Goal: Task Accomplishment & Management: Use online tool/utility

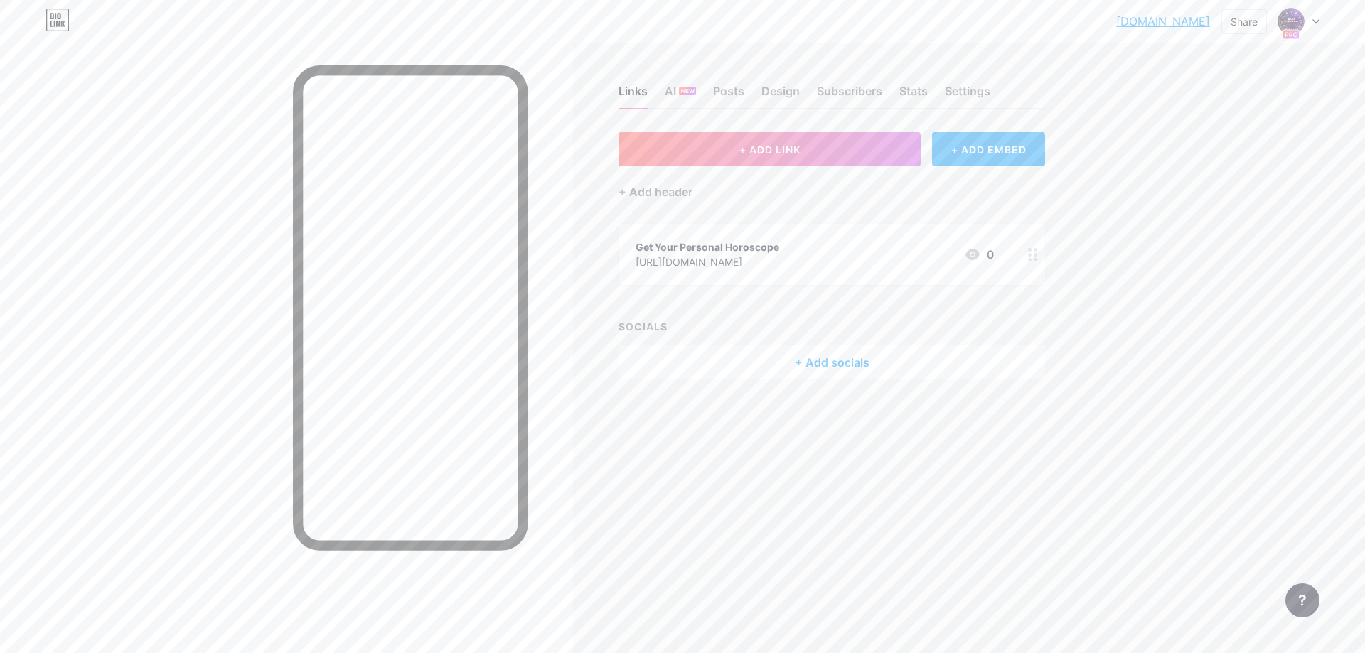
click at [1315, 21] on icon at bounding box center [1315, 21] width 7 height 5
click at [1193, 118] on div "+ Add a new page" at bounding box center [1231, 123] width 159 height 14
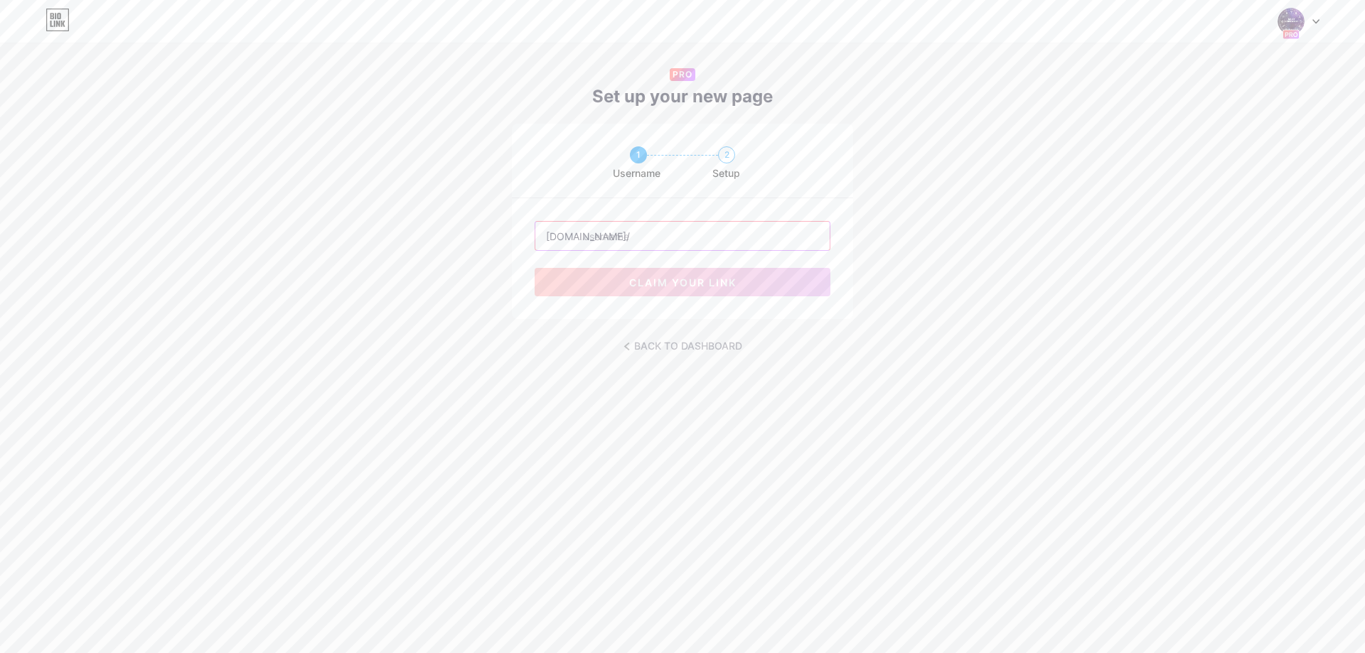
click at [602, 240] on input "text" at bounding box center [682, 236] width 294 height 28
type input "щ"
type input "pinco"
click at [629, 279] on span "claim your link" at bounding box center [682, 283] width 107 height 12
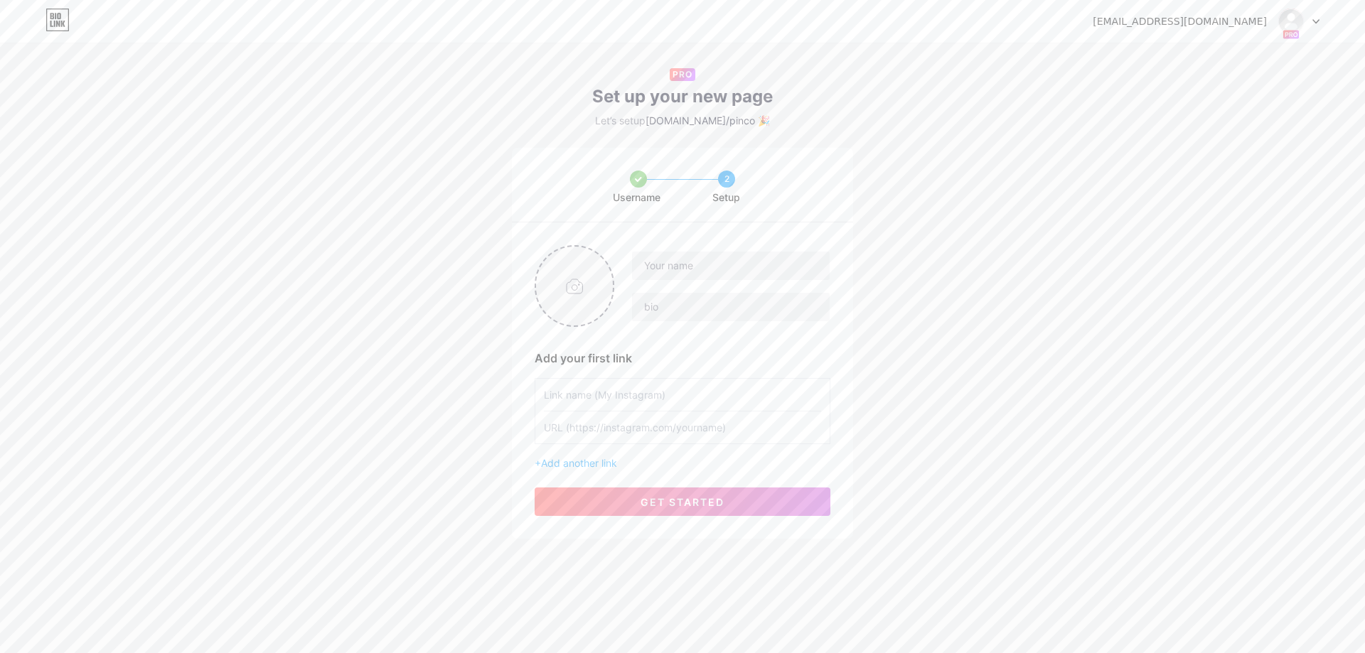
click at [570, 294] on input "file" at bounding box center [574, 286] width 77 height 79
type input "C:\fakepath\logo.png"
click at [669, 268] on input "text" at bounding box center [731, 266] width 198 height 28
type input "P"
type input "Pinco Casino"
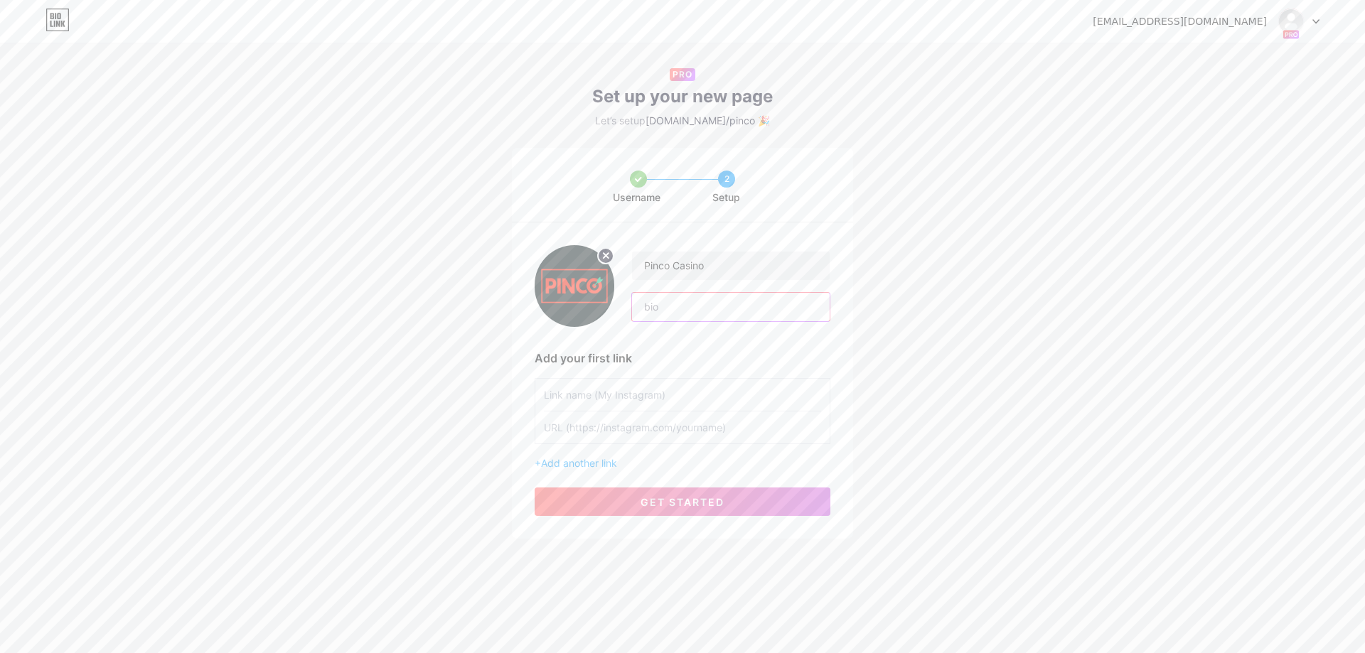
click at [657, 297] on input "text" at bounding box center [731, 307] width 198 height 28
paste input "Pinco Casino ile şansınızı deneyin! Büyük bonuslar, heyecan verici oyunlar ve g…"
type input "Pinco Casino ile şansınızı deneyin! Büyük bonuslar, heyecan verici oyunlar ve g…"
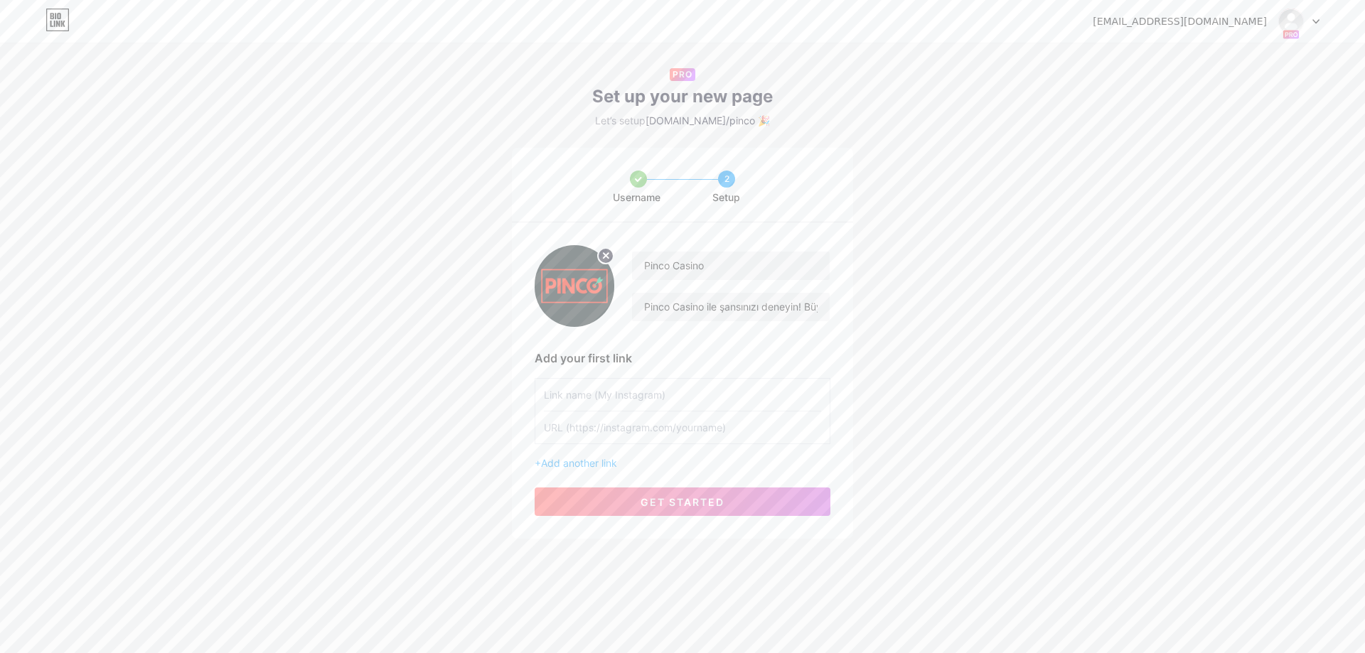
click at [858, 326] on div "Username 2 Setup Pinco Casino Pinco Casino ile şansınızı deneyin! Büyük bonusla…" at bounding box center [682, 343] width 1365 height 391
click at [616, 398] on input "text" at bounding box center [682, 395] width 277 height 32
click at [583, 434] on input "text" at bounding box center [682, 428] width 277 height 32
paste input "[URL][DOMAIN_NAME]"
type input "[URL][DOMAIN_NAME]"
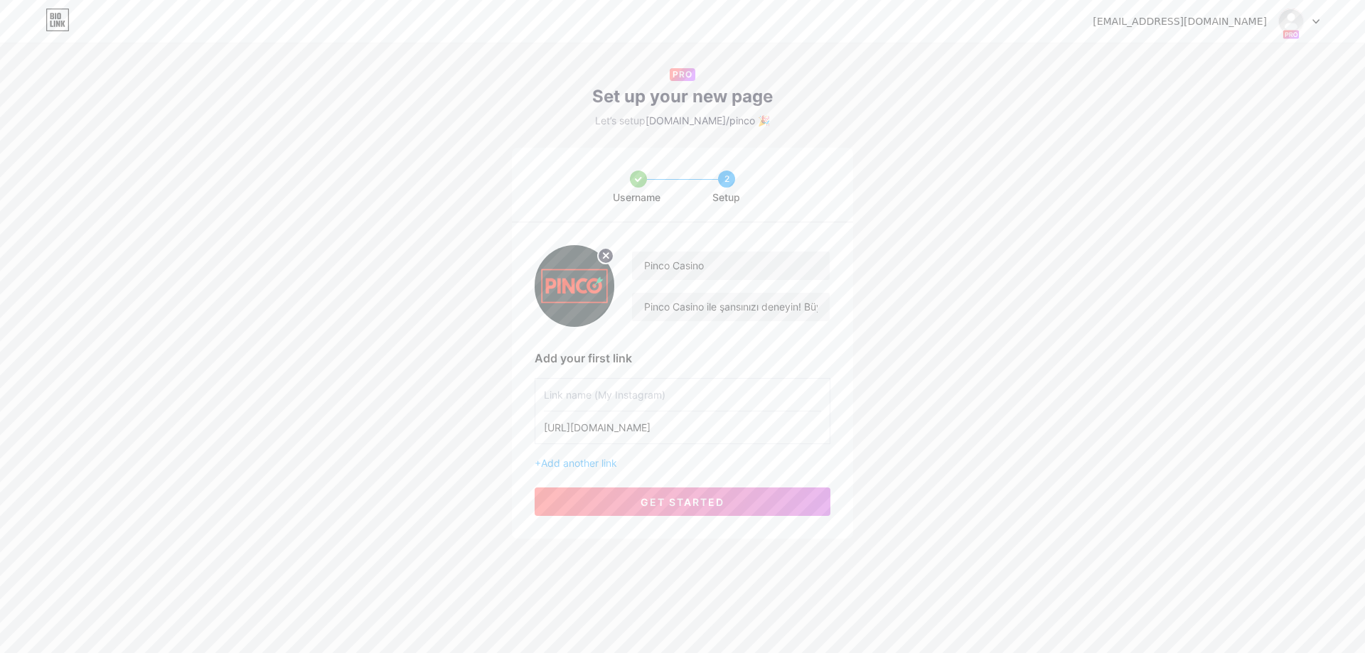
click at [564, 400] on input "text" at bounding box center [682, 395] width 277 height 32
paste input "Bonusunu Al"
paste input "🎁"
type input "Bonusunu Al🎁"
click at [629, 499] on button "get started" at bounding box center [683, 502] width 296 height 28
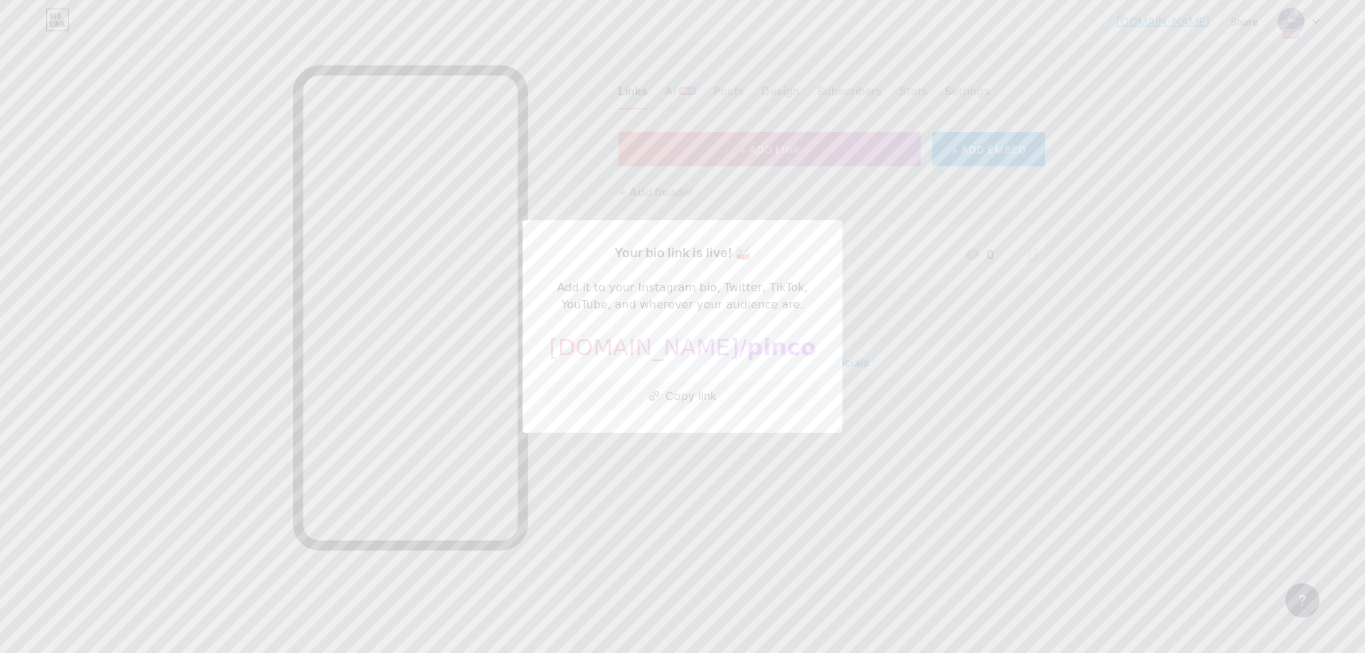
click at [982, 338] on div at bounding box center [682, 326] width 1365 height 653
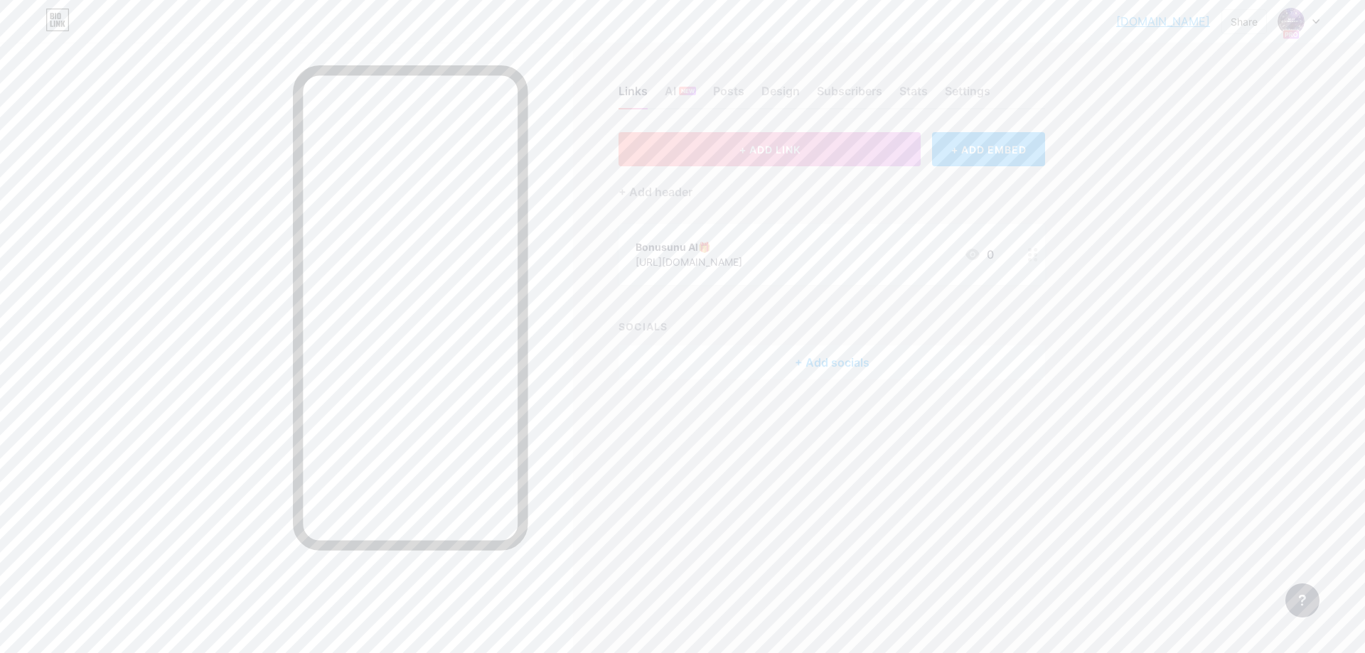
click at [1319, 22] on icon at bounding box center [1315, 21] width 7 height 5
click at [1201, 136] on div "[DOMAIN_NAME]/pinco" at bounding box center [1236, 138] width 105 height 11
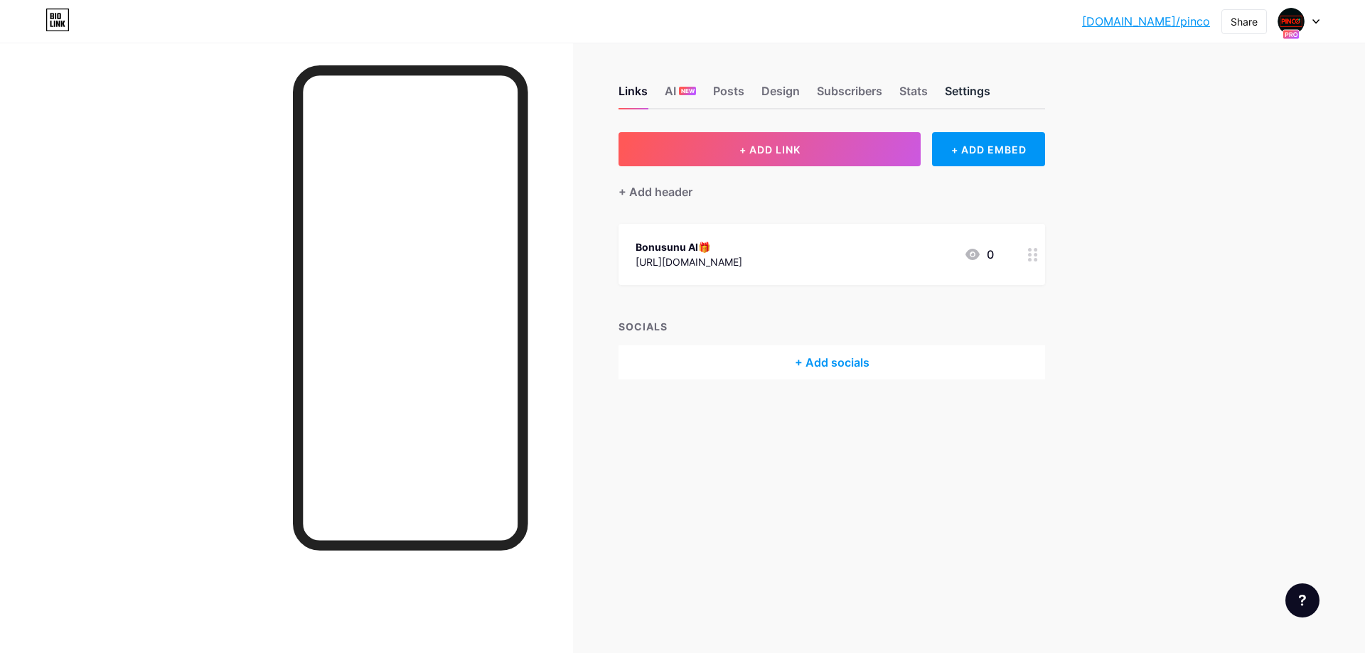
click at [988, 85] on div "Settings" at bounding box center [967, 95] width 45 height 26
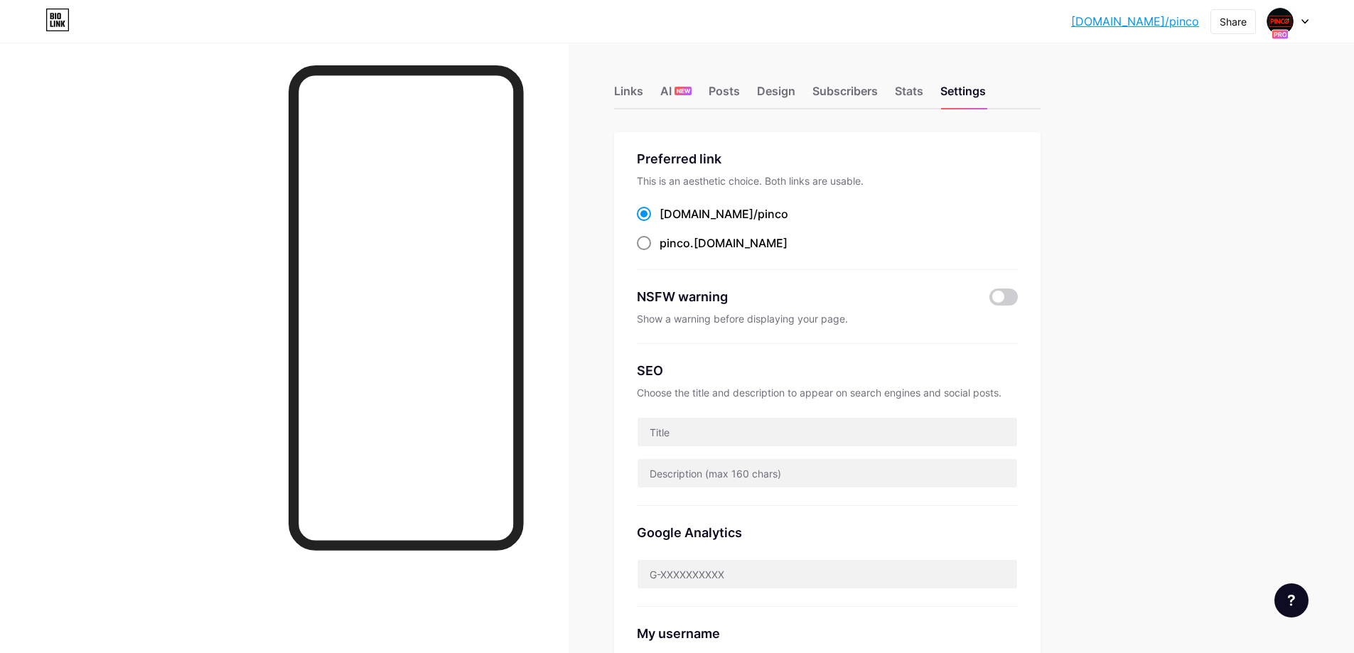
click at [647, 243] on span at bounding box center [644, 243] width 14 height 14
click at [660, 252] on input "pinco .[DOMAIN_NAME]" at bounding box center [664, 256] width 9 height 9
radio input "true"
click at [674, 428] on input "text" at bounding box center [828, 432] width 380 height 28
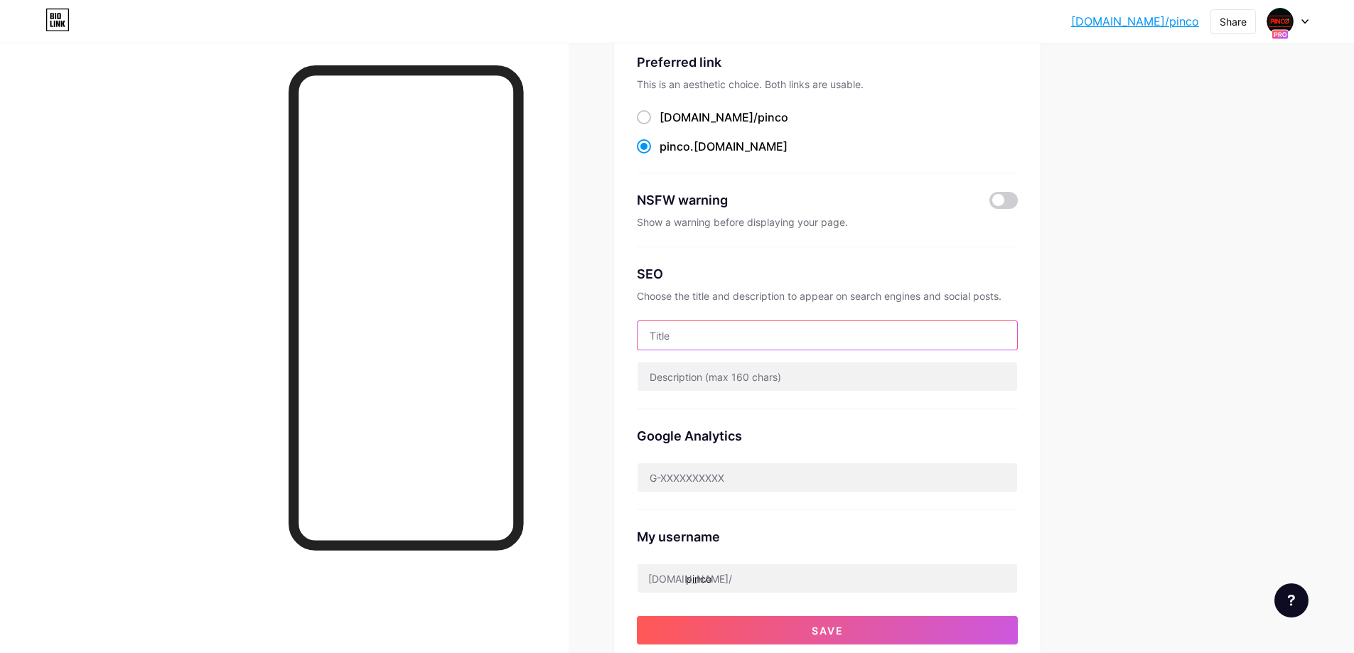
scroll to position [94, 0]
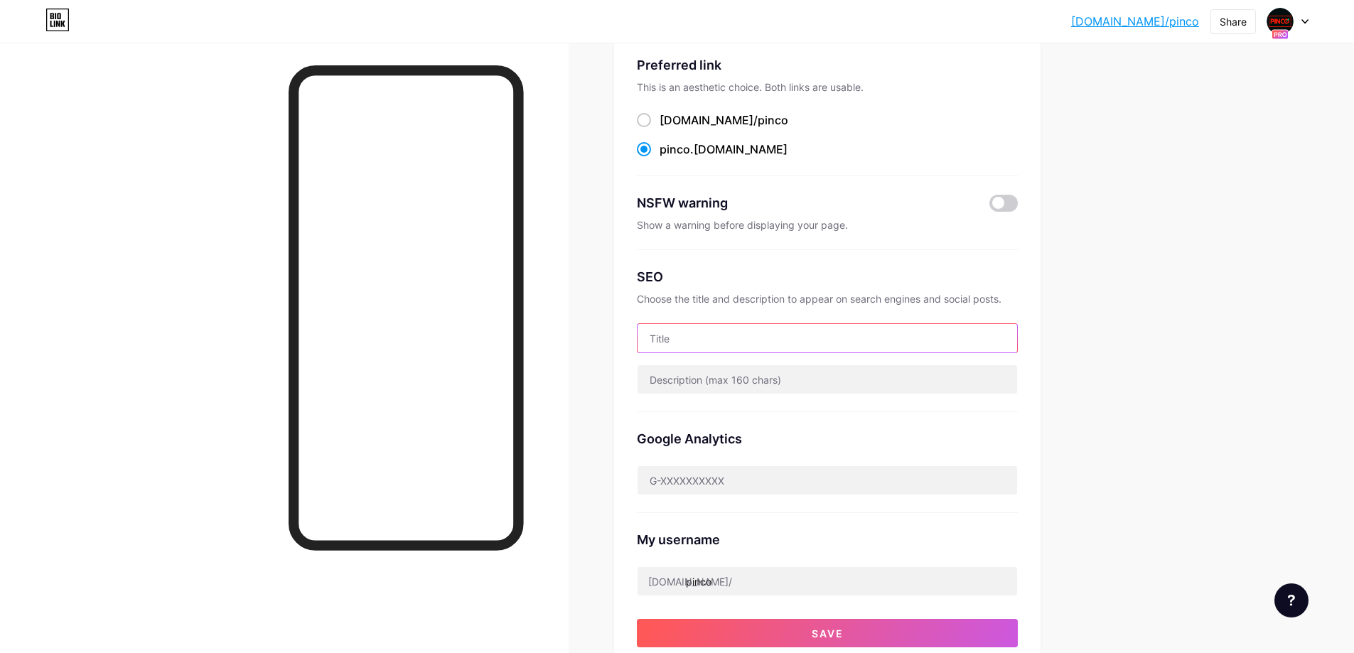
click at [662, 336] on input "text" at bounding box center [828, 338] width 380 height 28
paste input "Pinco Casino’da en popüler slotlar, canlı krupiyer oyunları ve yüksek bonuslar …"
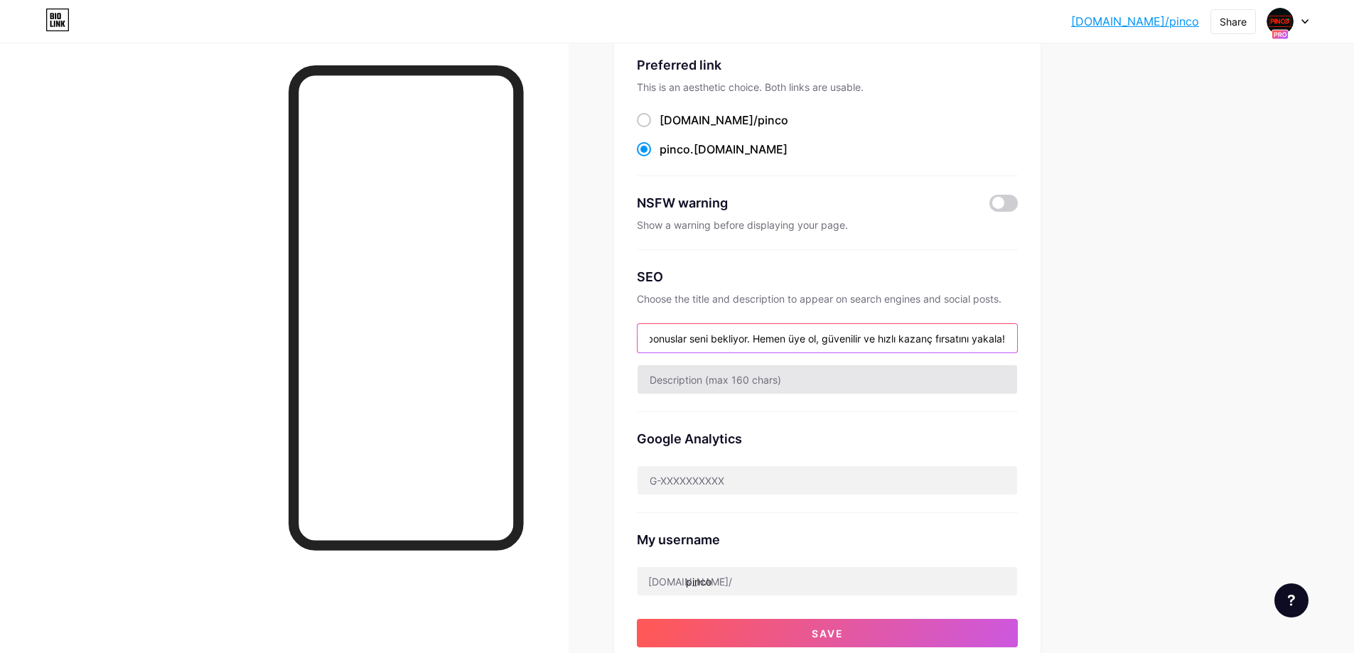
type input "Pinco Casino’da en popüler slotlar, canlı krupiyer oyunları ve yüksek bonuslar …"
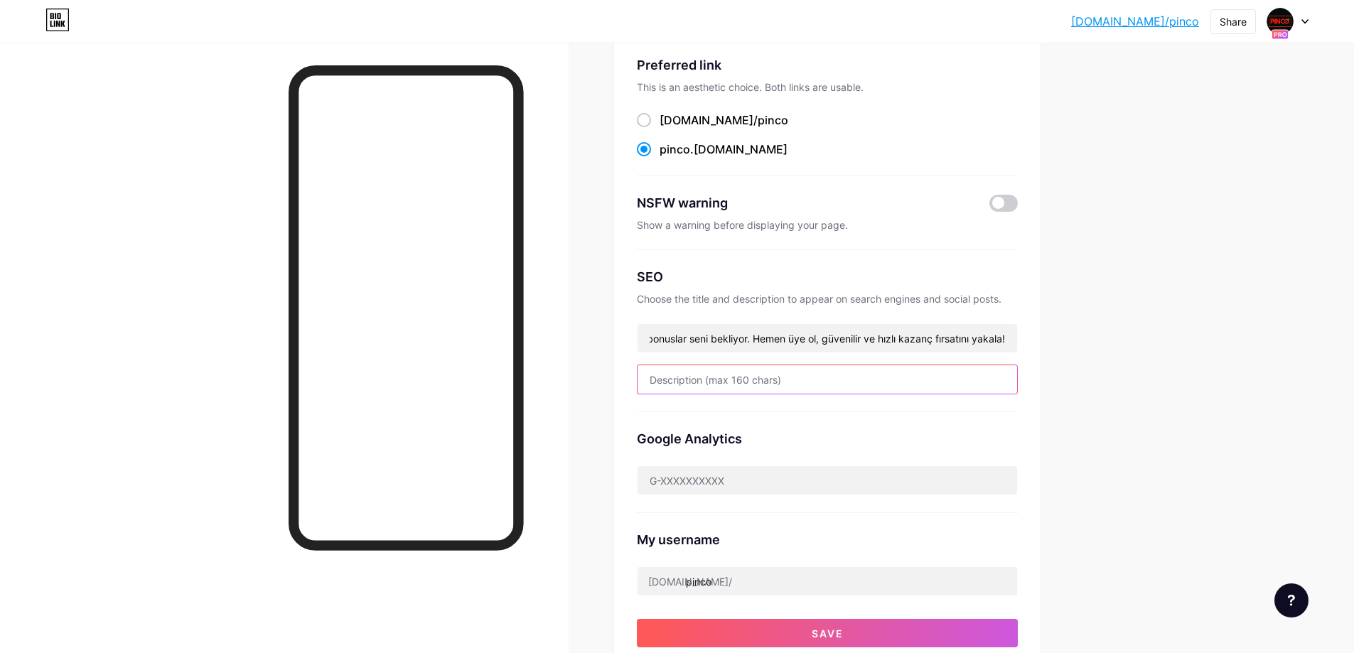
click at [690, 376] on input "text" at bounding box center [828, 379] width 380 height 28
click at [703, 379] on input "text" at bounding box center [828, 379] width 380 height 28
paste input "Pinco Casino’da en popüler slotlar, canlı krupiyer oyunları ve yüksek bonuslar …"
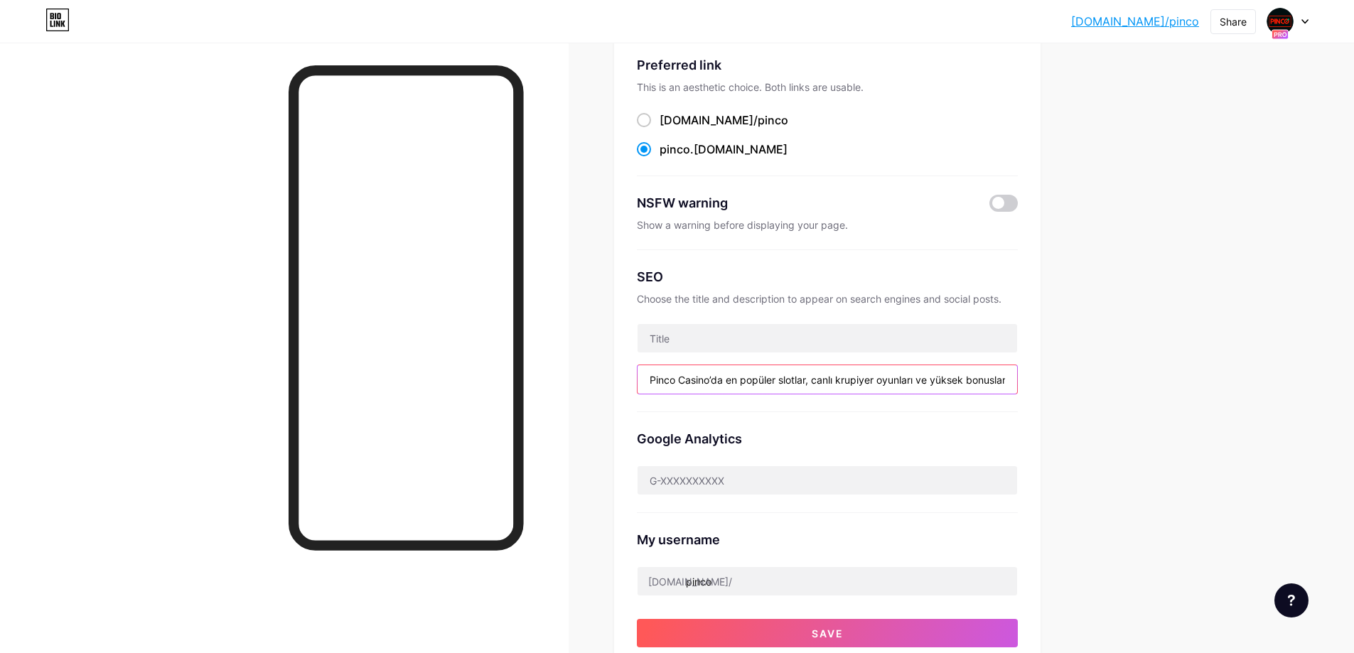
scroll to position [0, 324]
type input "Pinco Casino’da en popüler slotlar, canlı krupiyer oyunları ve yüksek bonuslar …"
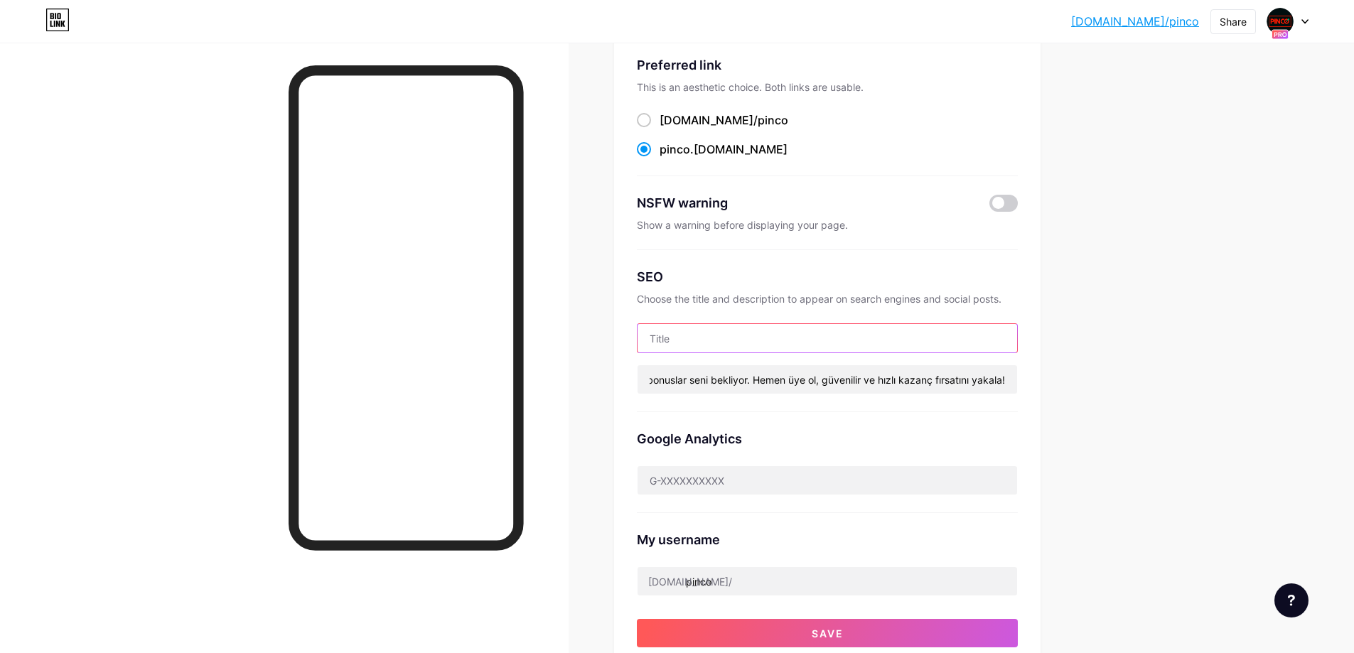
click at [677, 346] on input "text" at bounding box center [828, 338] width 380 height 28
click at [1066, 309] on div "Links AI NEW Posts Design Subscribers Stats Settings Preferred link This is an …" at bounding box center [550, 515] width 1100 height 1132
click at [759, 333] on input "text" at bounding box center [828, 338] width 380 height 28
paste input "🎰 Pinco Casino | En Güvenilir Online Casino & Slot Oyunları"
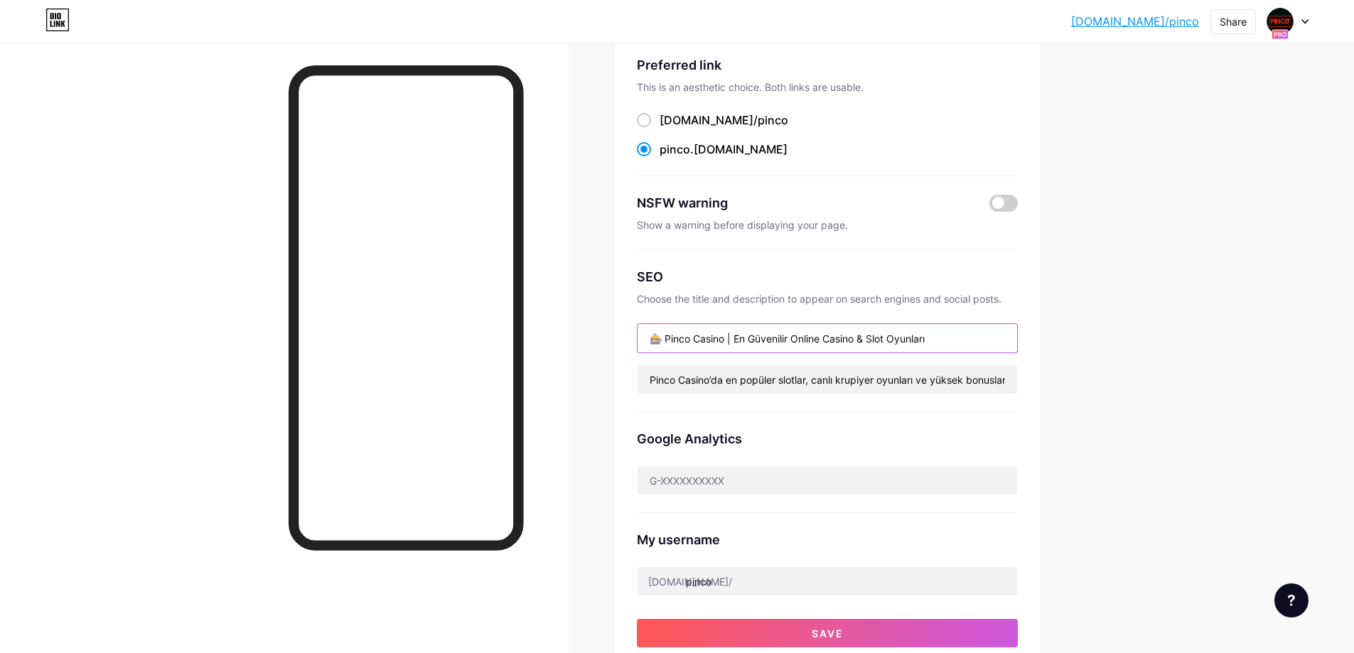
drag, startPoint x: 668, startPoint y: 338, endPoint x: 655, endPoint y: 338, distance: 13.5
click at [655, 338] on input "🎰 Pinco Casino | En Güvenilir Online Casino & Slot Oyunları" at bounding box center [828, 338] width 380 height 28
type input "🎰 Pinco Casino | En Güvenilir Online Casino & Slot Oyunları"
click at [1076, 365] on div "Links AI NEW Posts Design Subscribers Stats Settings Preferred link This is an …" at bounding box center [550, 515] width 1100 height 1132
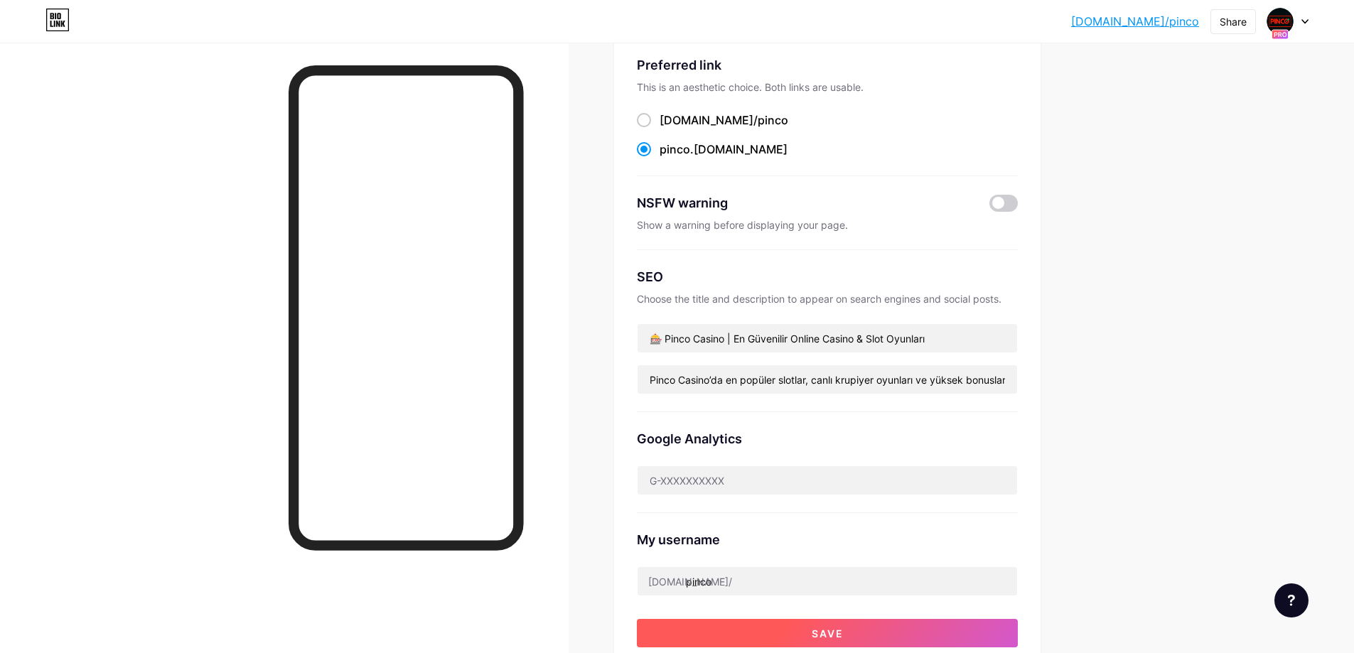
click at [779, 632] on button "Save" at bounding box center [827, 633] width 381 height 28
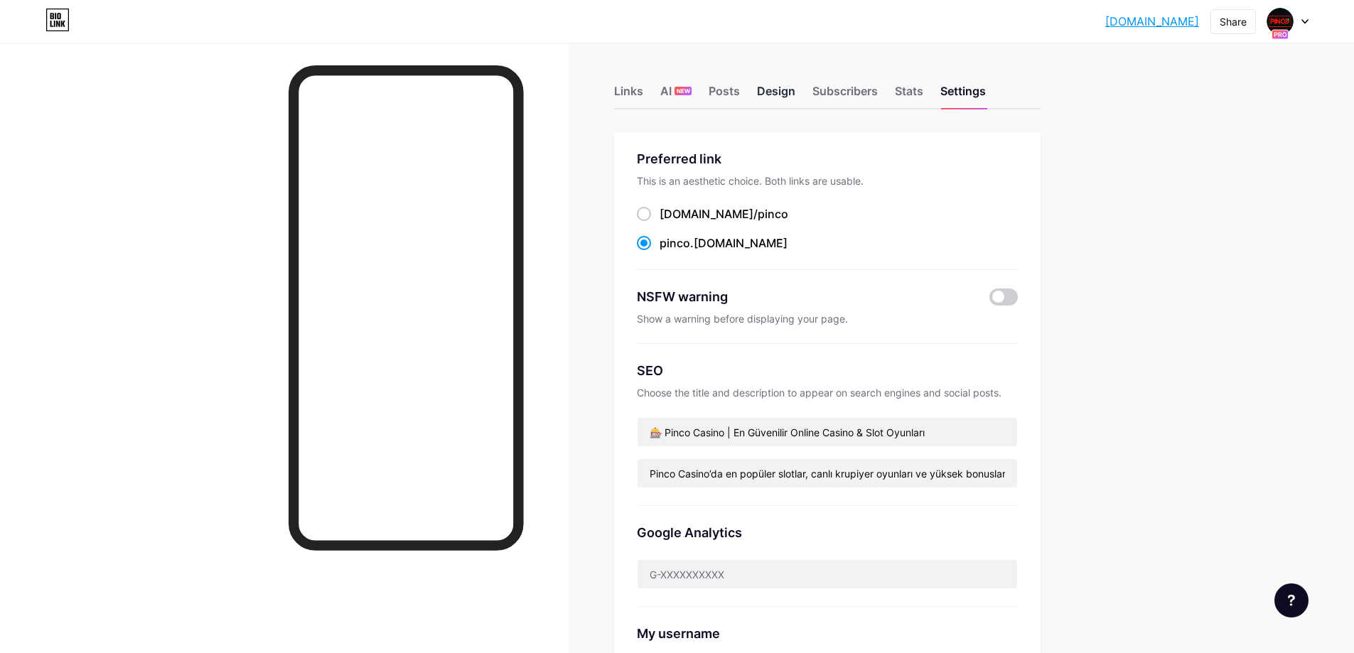
click at [781, 97] on div "Design" at bounding box center [776, 95] width 38 height 26
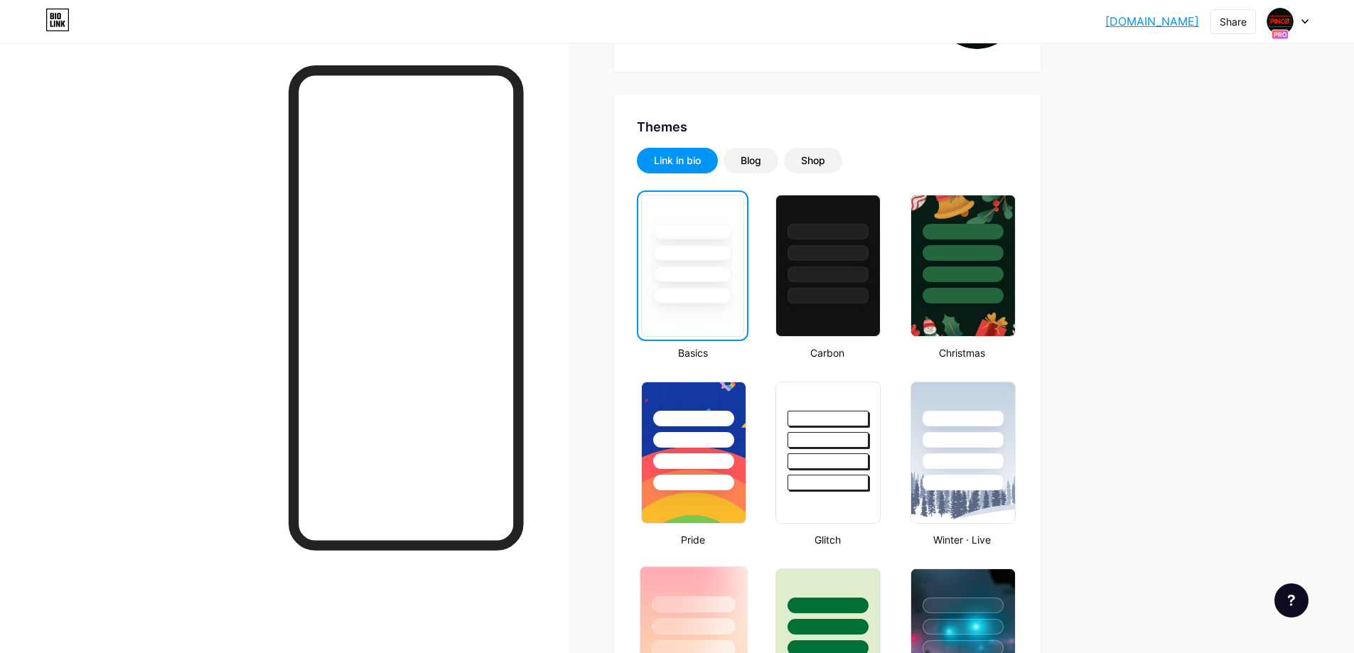
scroll to position [213, 0]
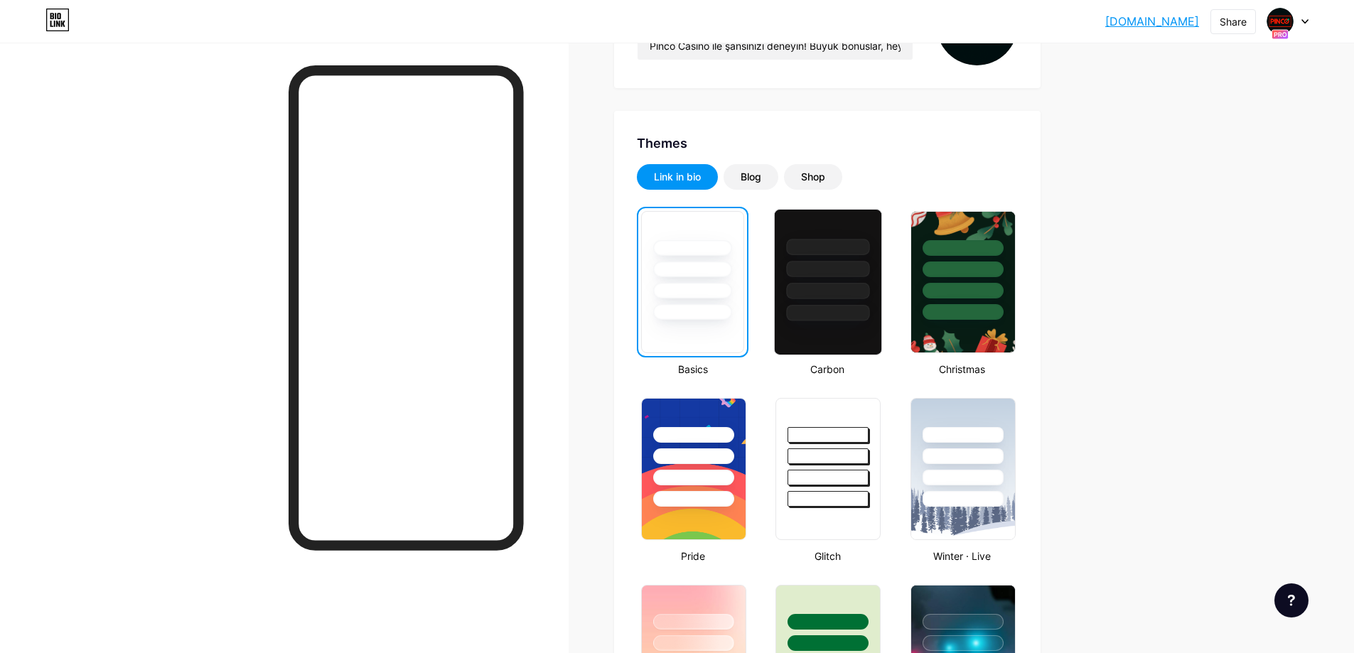
click at [825, 332] on div at bounding box center [828, 282] width 108 height 146
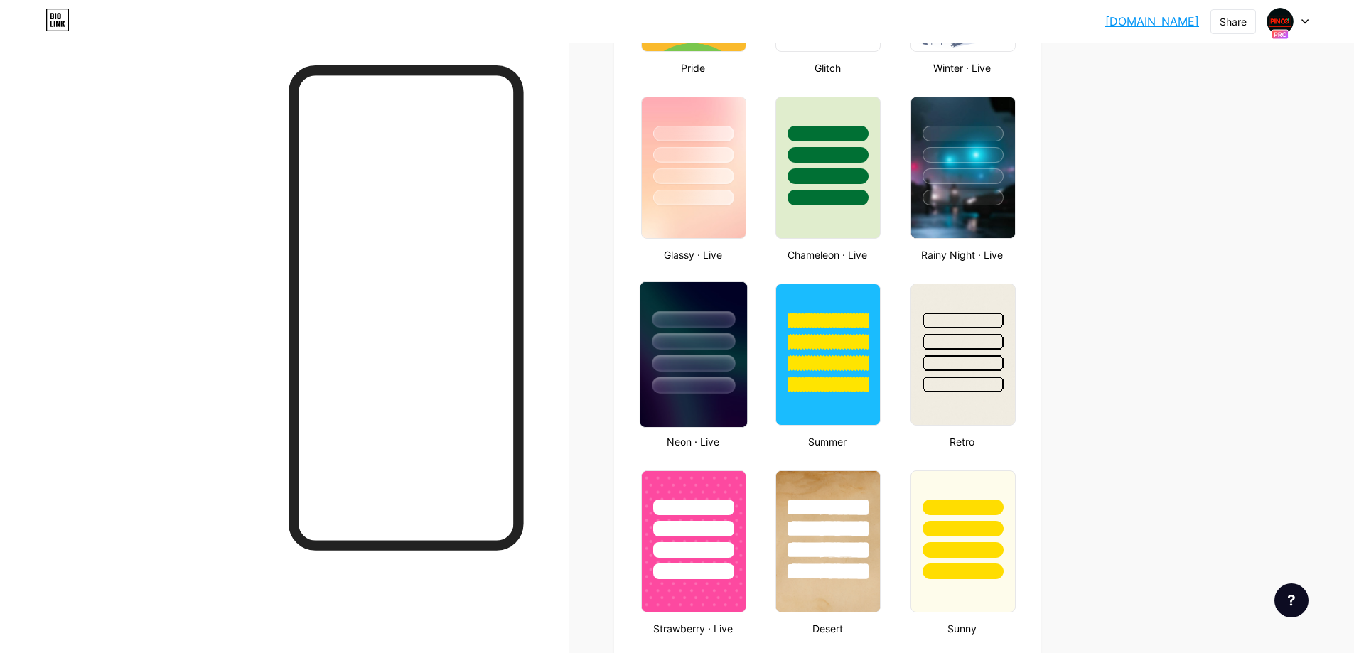
scroll to position [853, 0]
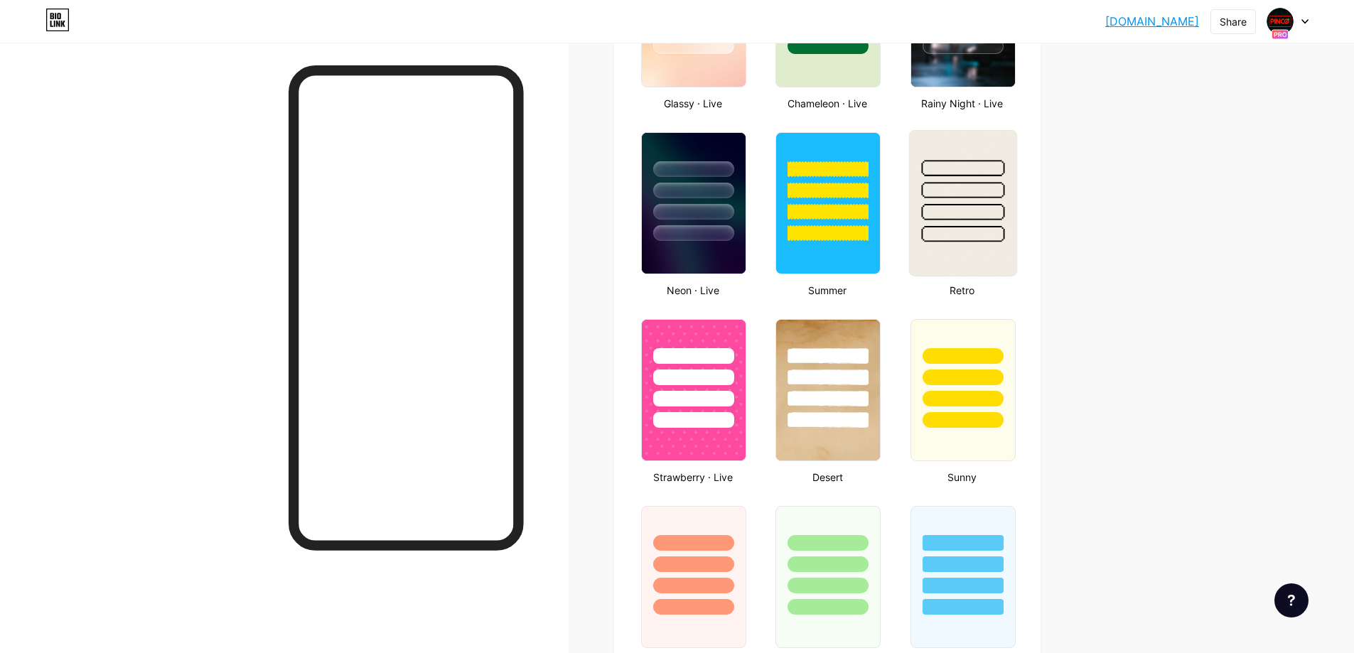
click at [950, 237] on div at bounding box center [962, 234] width 83 height 16
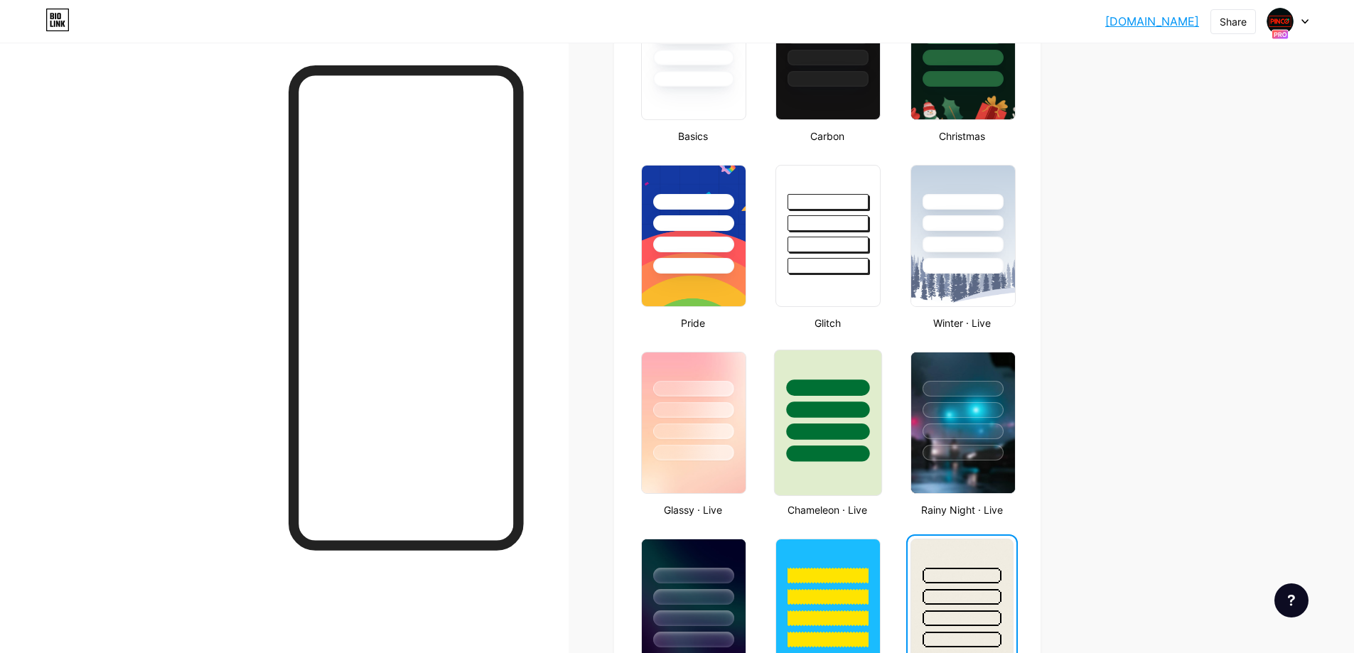
scroll to position [427, 0]
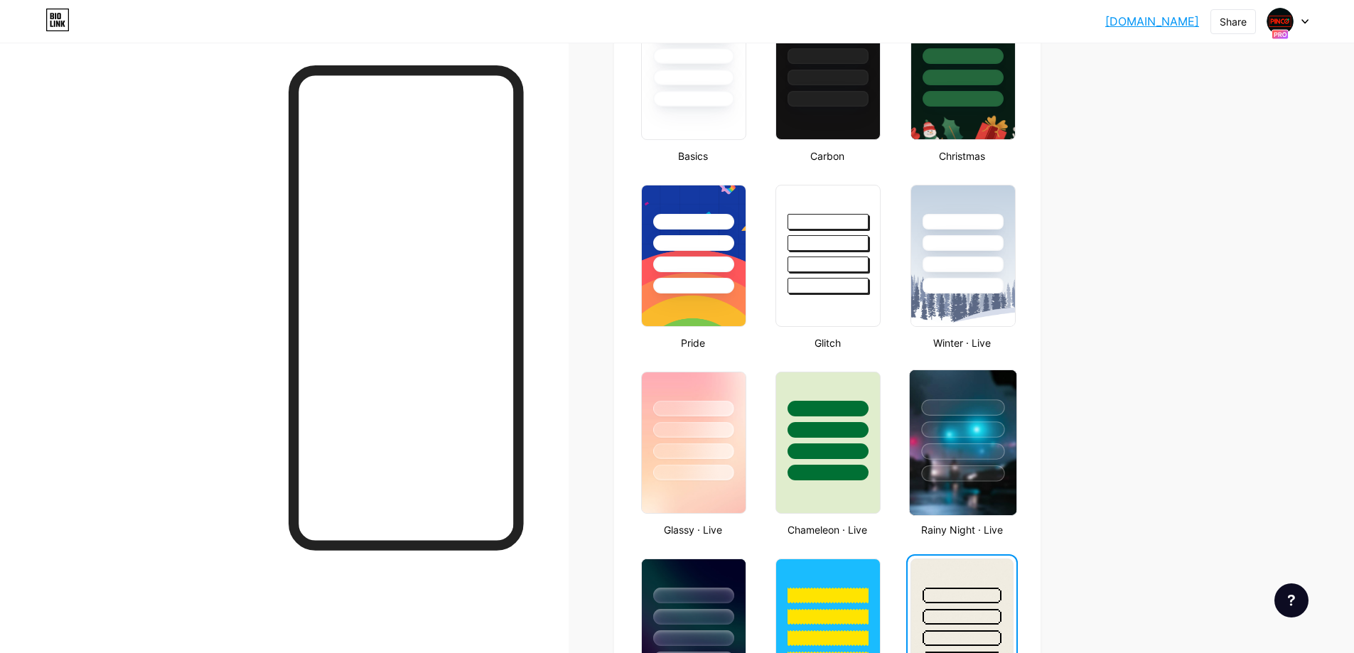
click at [985, 460] on div at bounding box center [963, 426] width 107 height 112
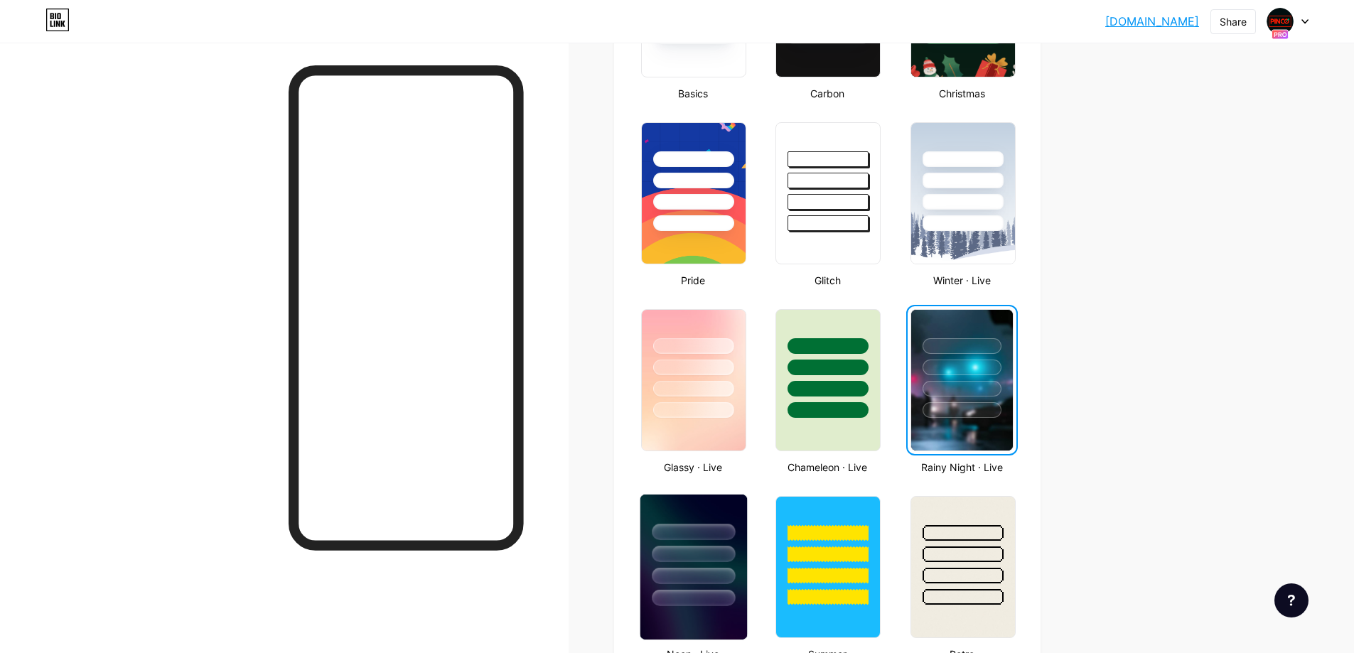
scroll to position [569, 0]
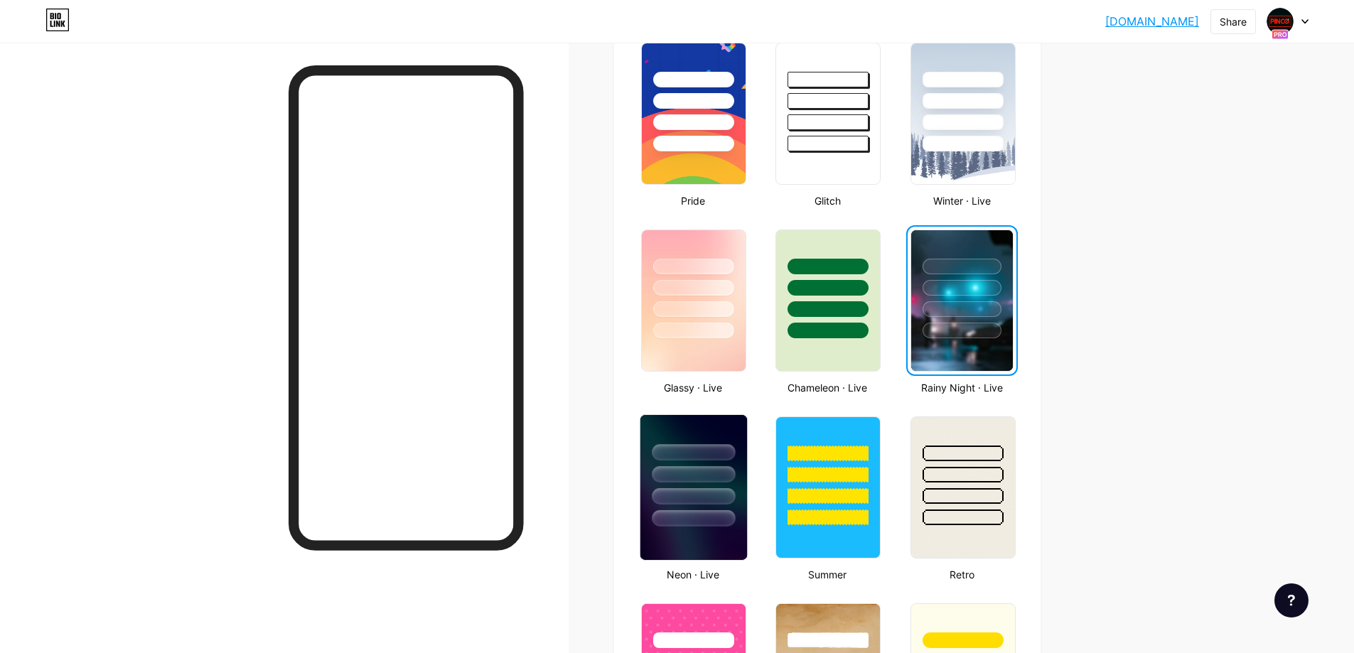
click at [692, 513] on div at bounding box center [693, 518] width 83 height 16
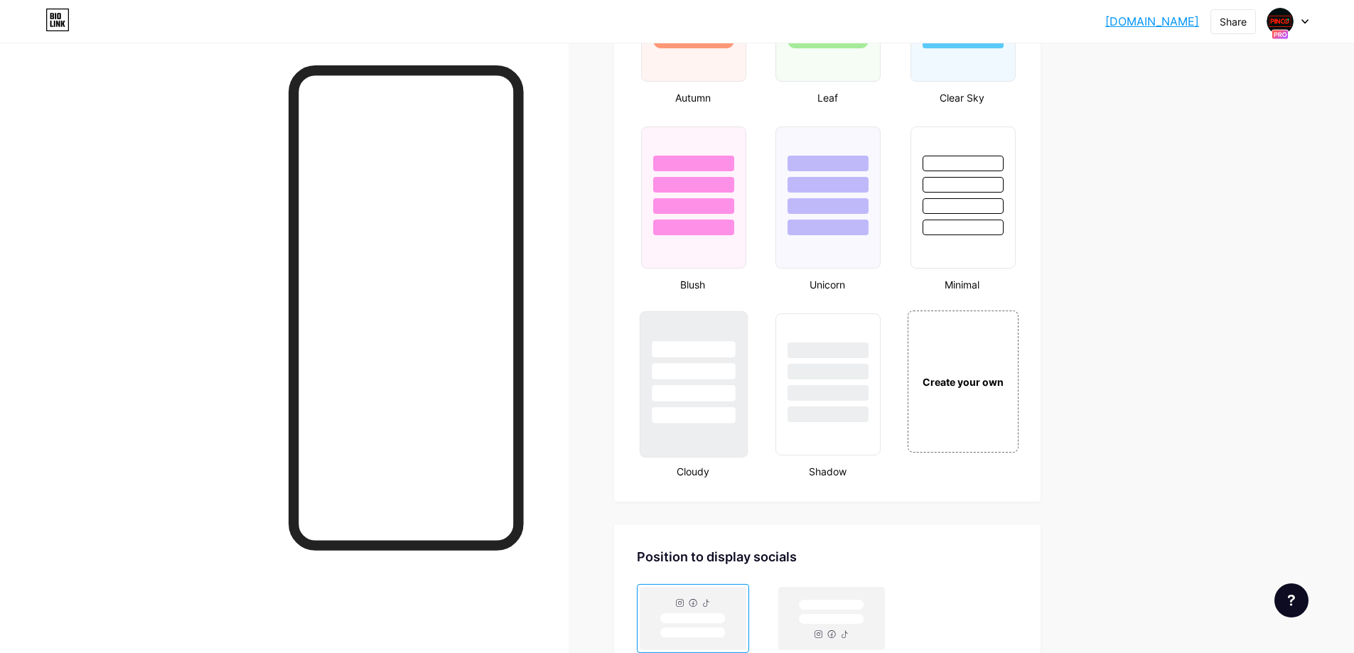
scroll to position [1422, 0]
click at [708, 390] on div at bounding box center [693, 391] width 83 height 16
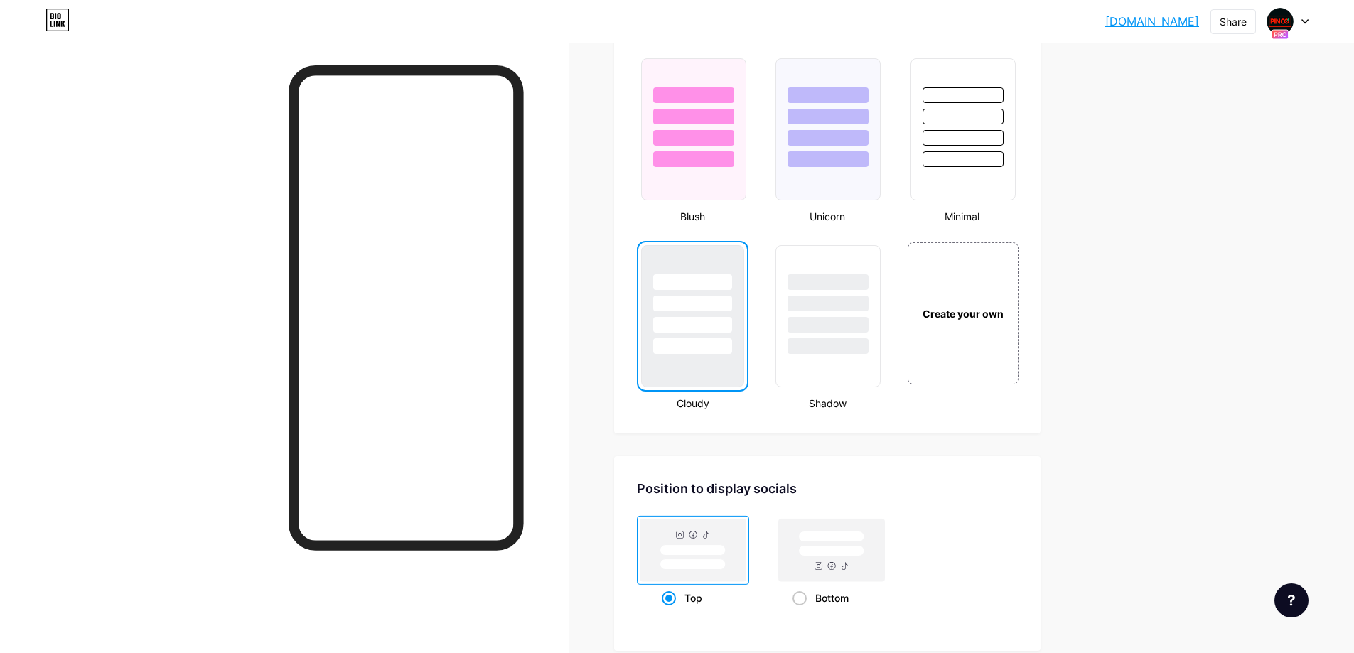
scroll to position [1493, 0]
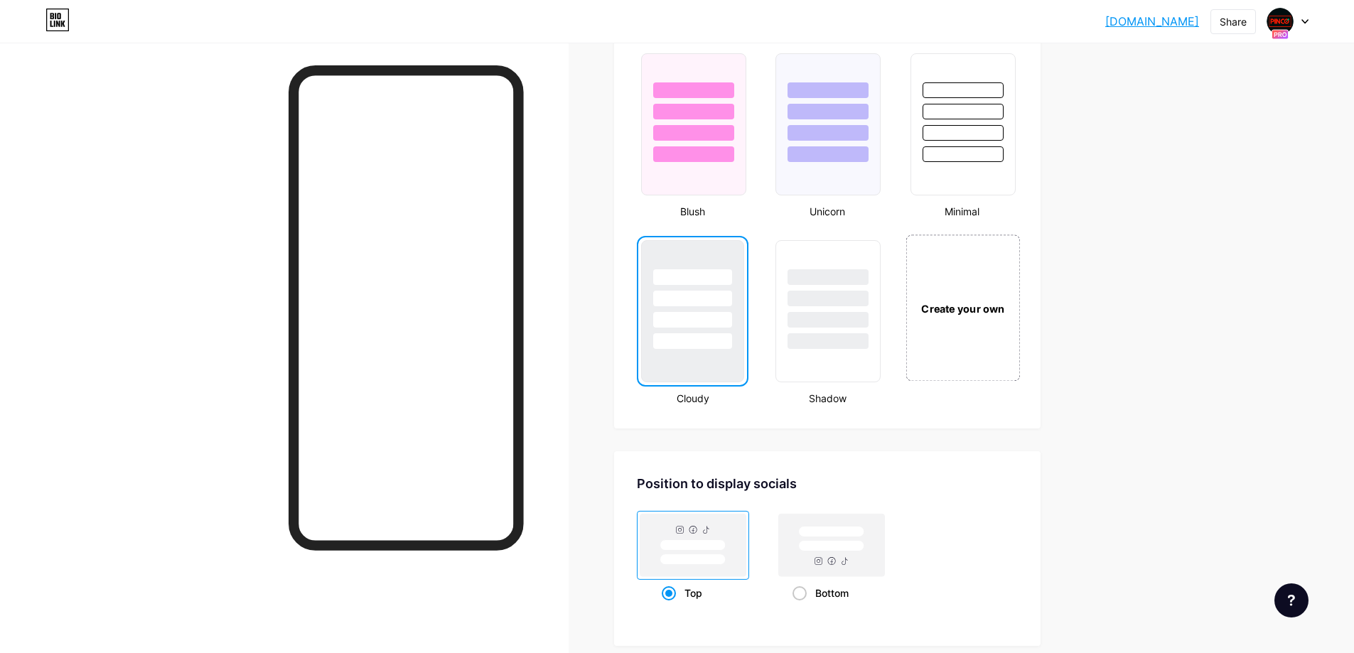
click at [987, 323] on div "Create your own" at bounding box center [963, 308] width 114 height 146
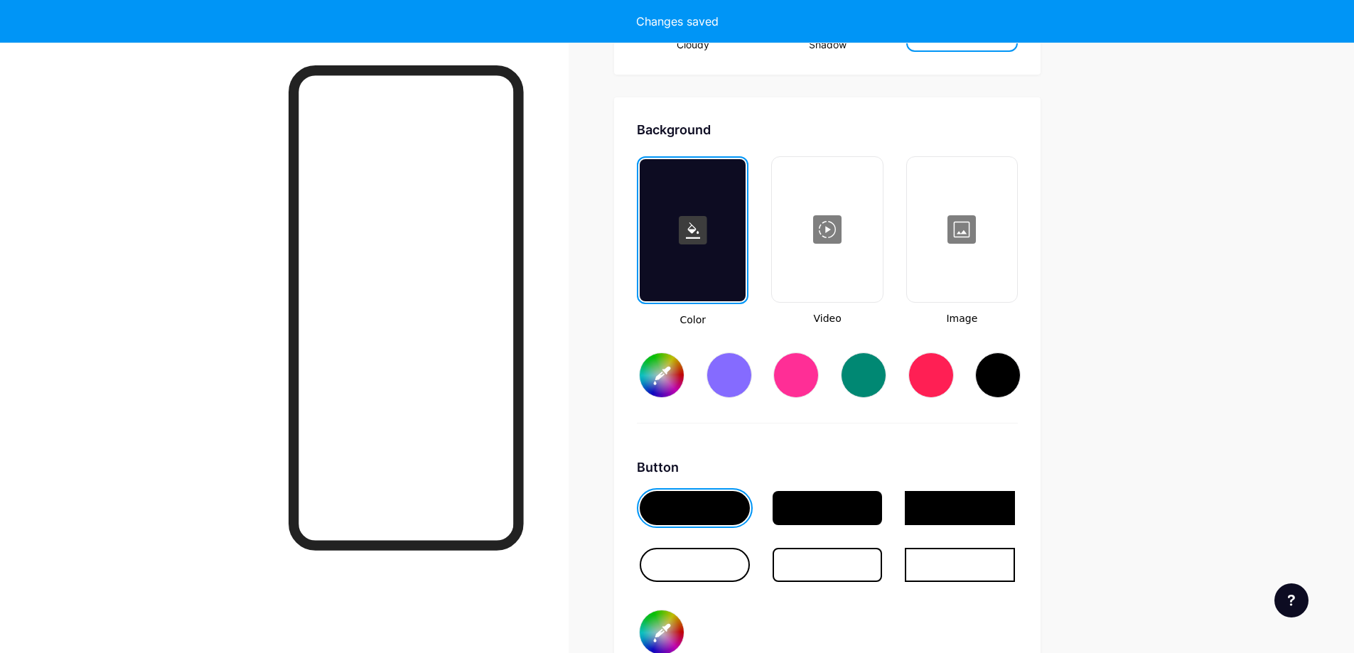
scroll to position [1887, 0]
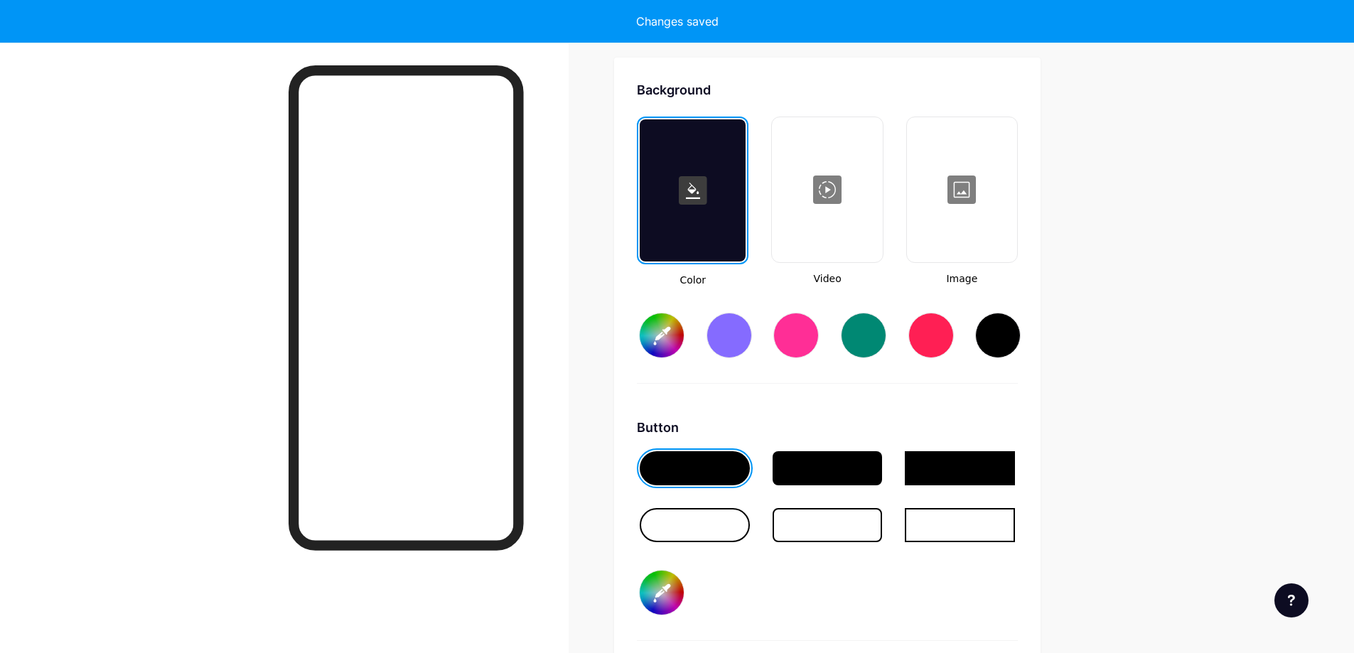
type input "#ffffff"
type input "#000000"
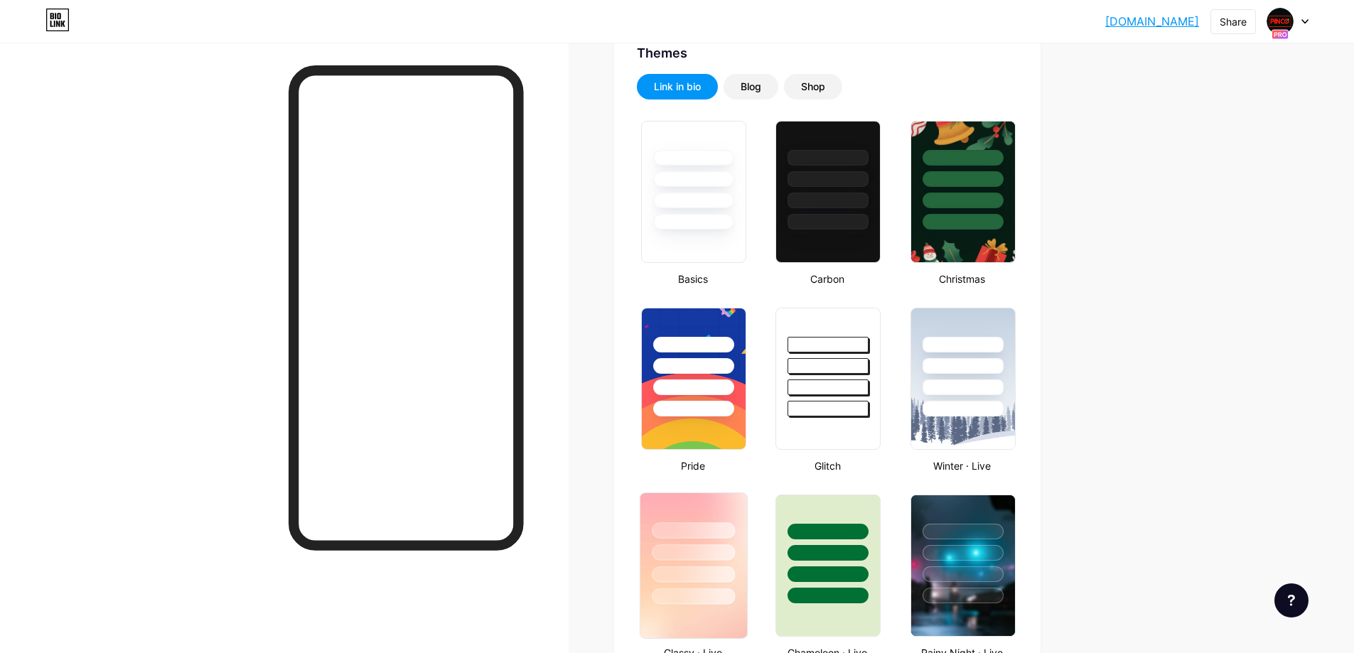
scroll to position [252, 0]
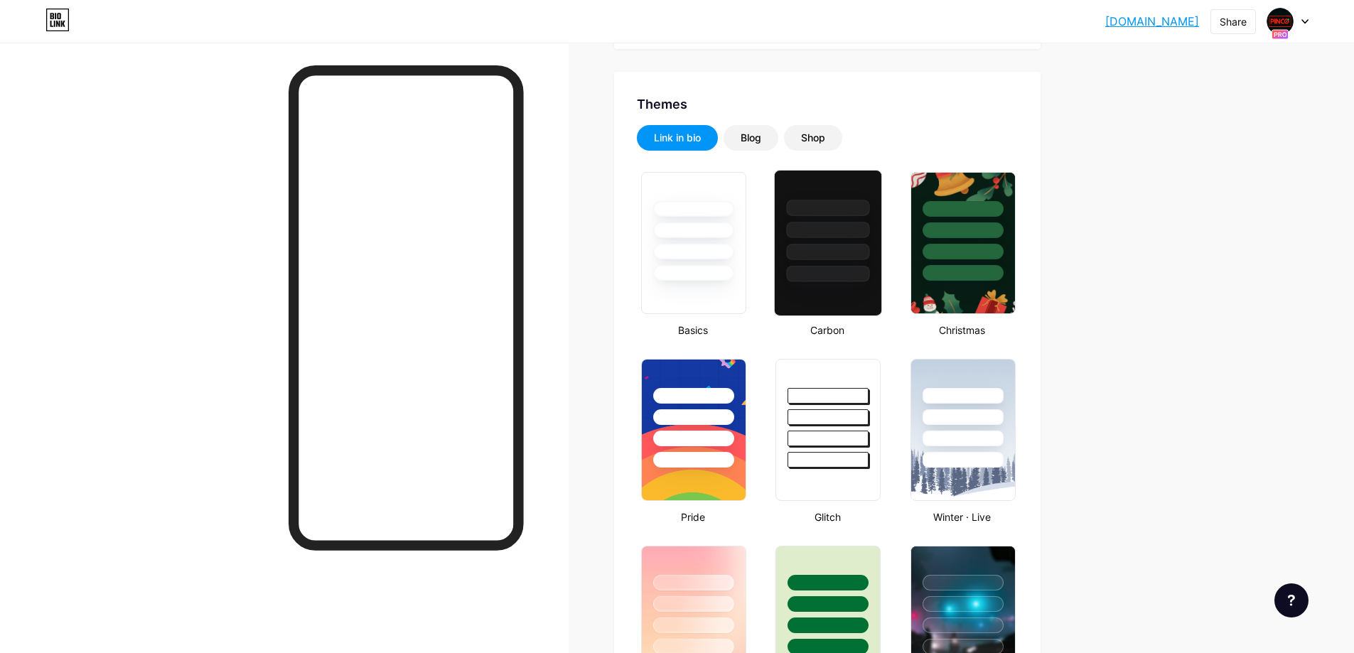
click at [829, 272] on div at bounding box center [828, 274] width 83 height 16
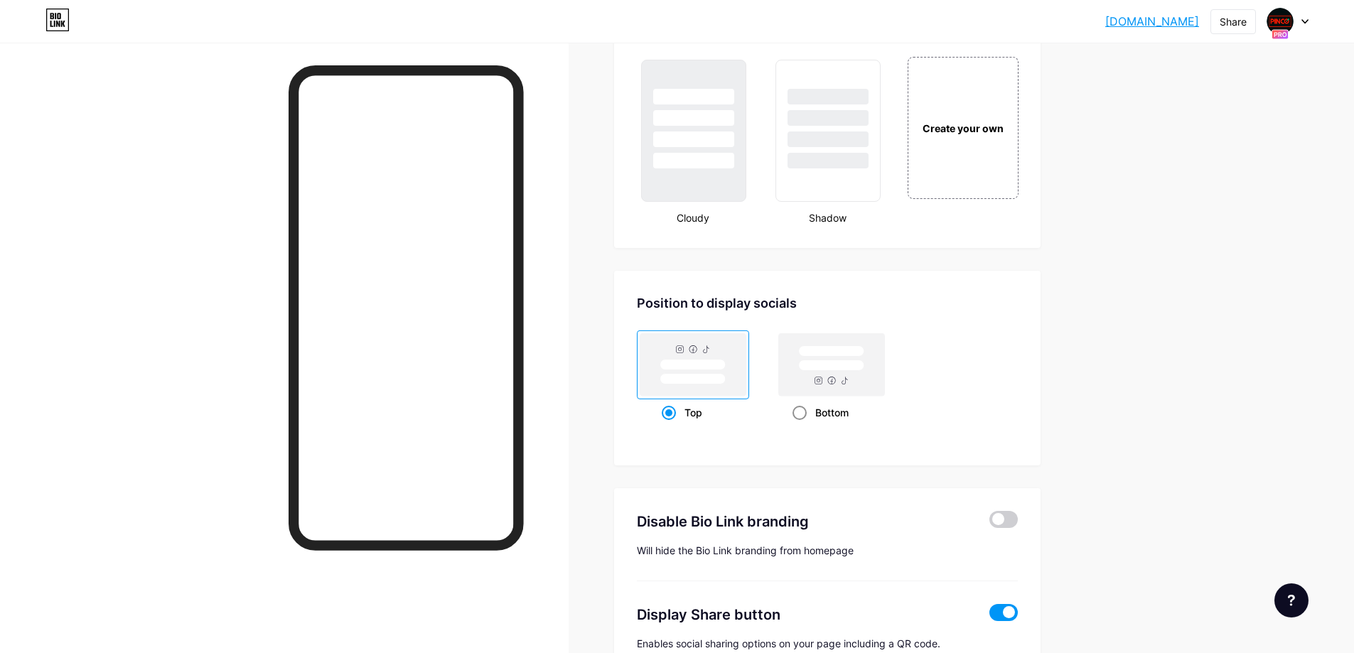
scroll to position [1766, 0]
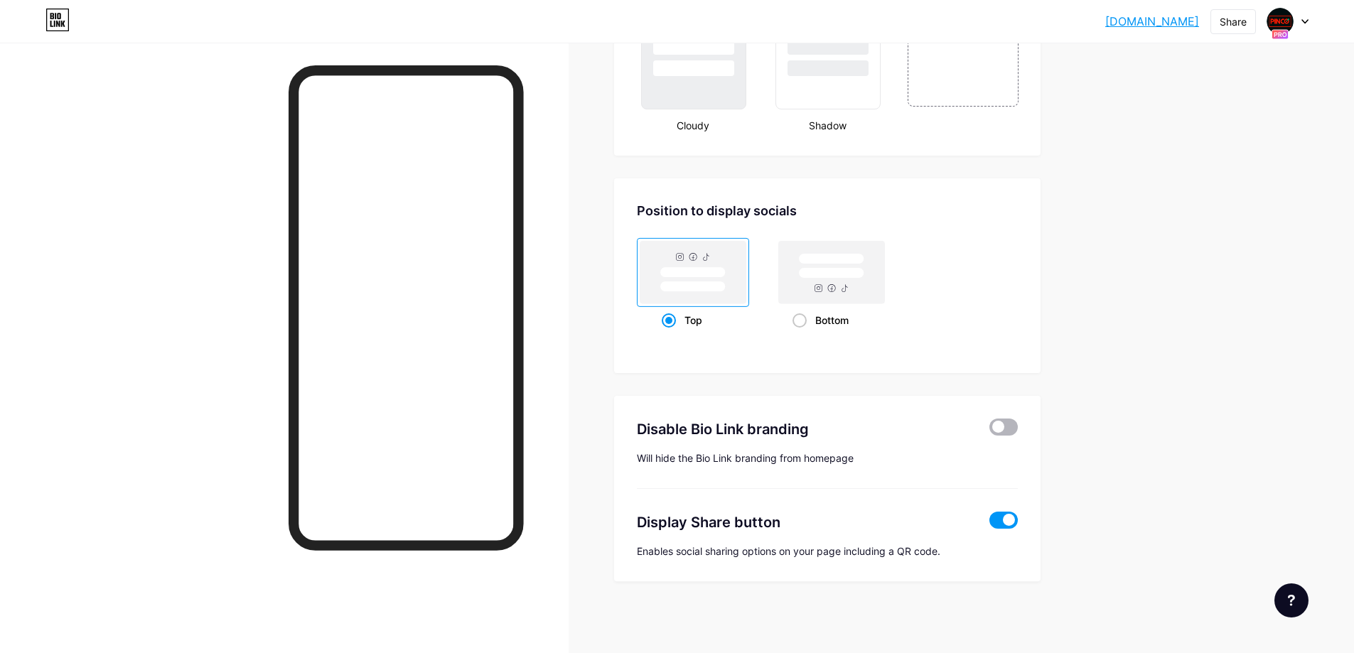
click at [1004, 433] on span at bounding box center [1004, 427] width 28 height 17
click at [990, 431] on input "checkbox" at bounding box center [990, 431] width 0 height 0
click at [1012, 521] on span at bounding box center [1004, 520] width 28 height 17
click at [990, 524] on input "checkbox" at bounding box center [990, 524] width 0 height 0
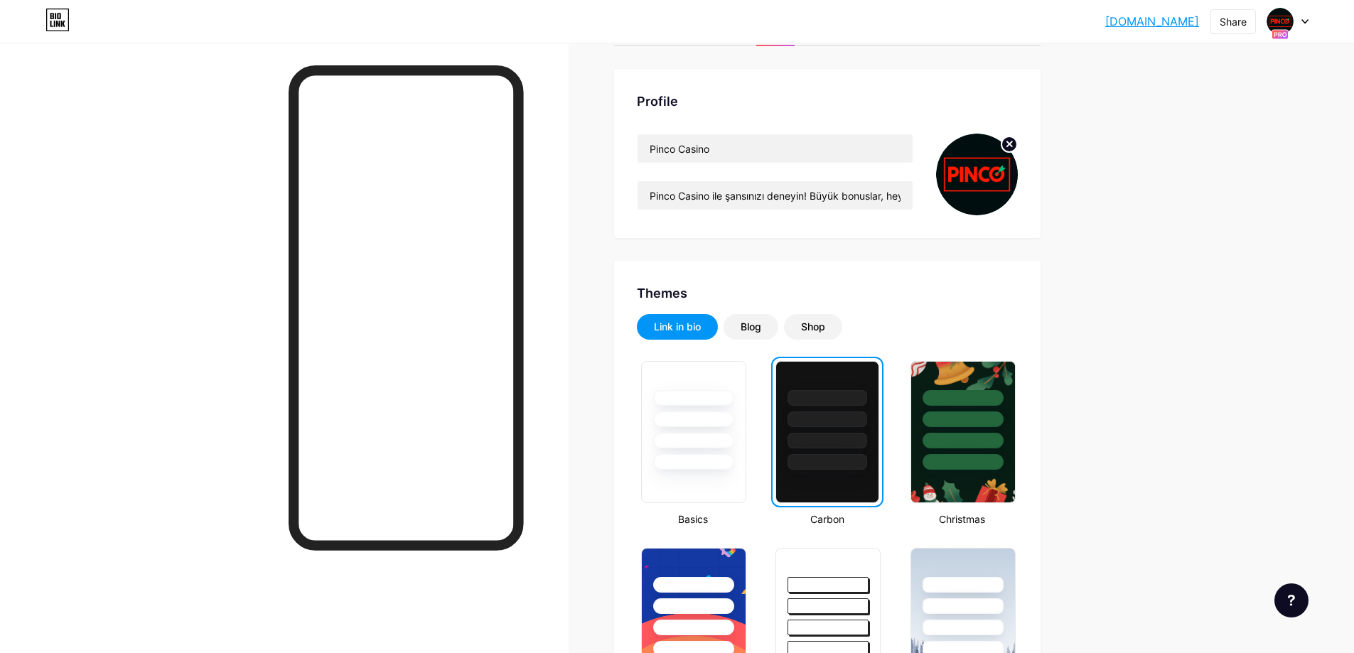
scroll to position [0, 0]
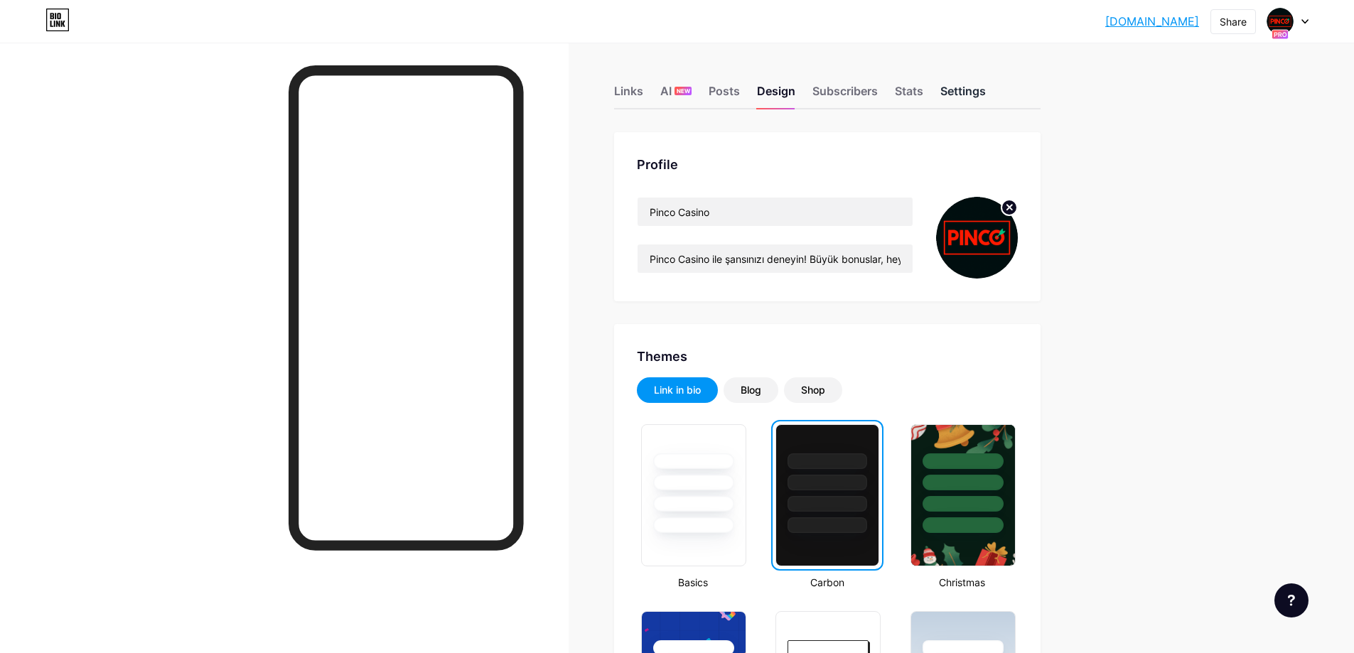
click at [976, 91] on div "Settings" at bounding box center [962, 95] width 45 height 26
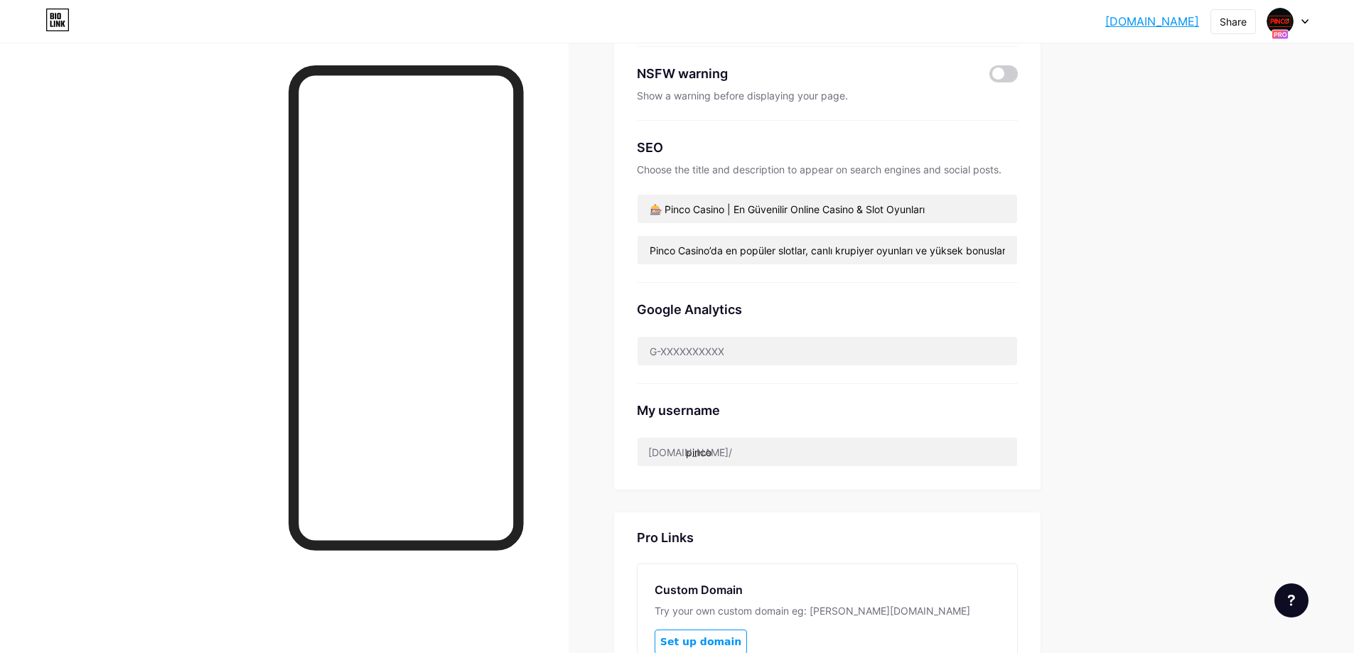
scroll to position [142, 0]
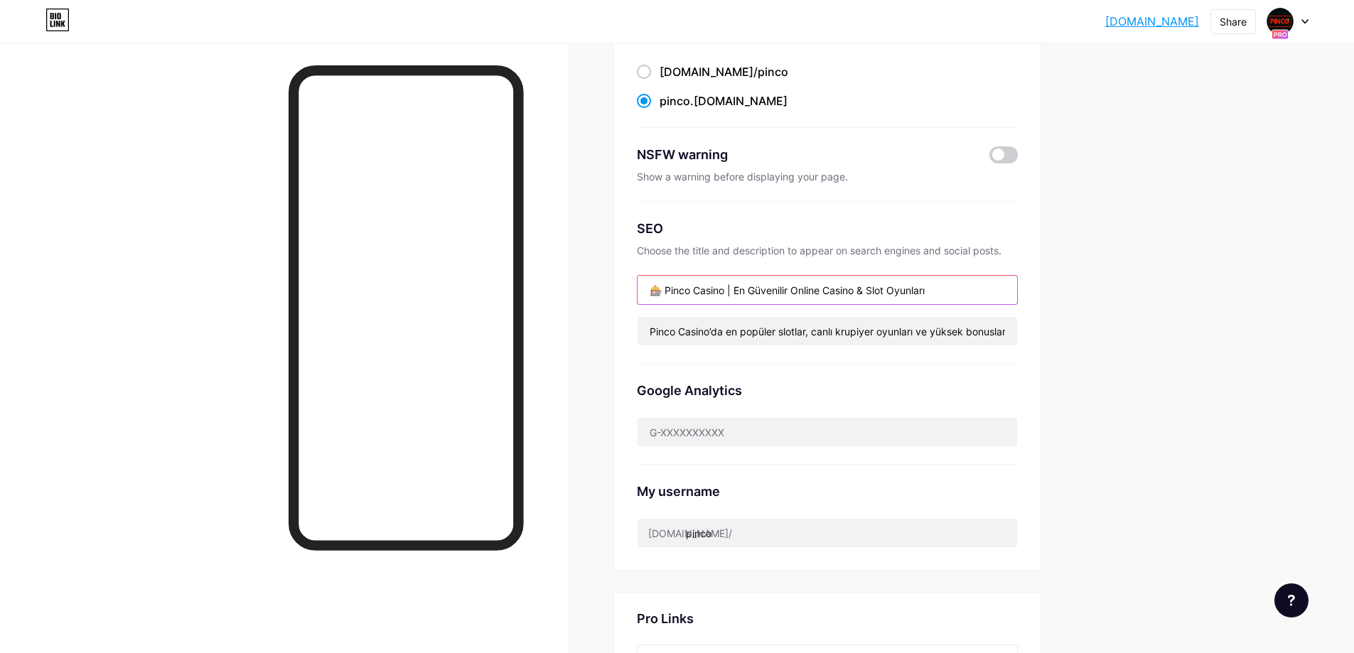
drag, startPoint x: 670, startPoint y: 288, endPoint x: 606, endPoint y: 288, distance: 64.7
click at [607, 288] on div "Links AI NEW Posts Design Subscribers Stats Settings Preferred link This is an …" at bounding box center [550, 440] width 1100 height 1081
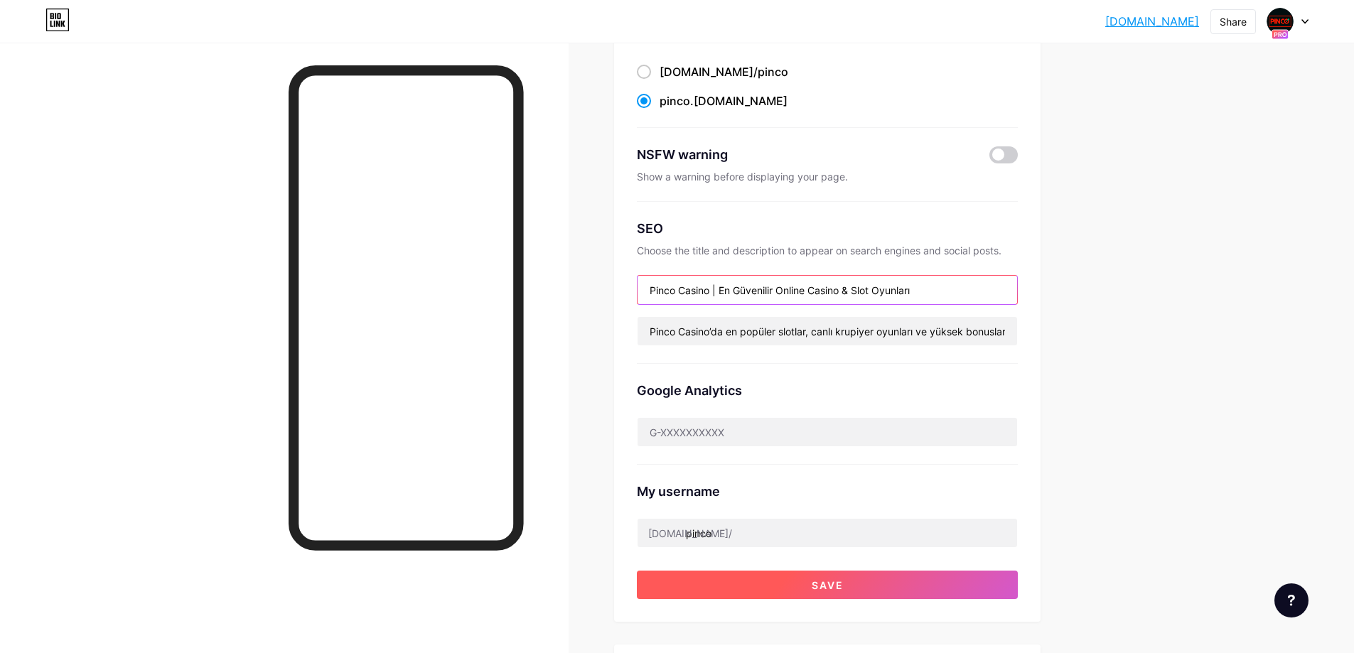
type input "Pinco Casino | En Güvenilir Online Casino & Slot Oyunları"
click at [804, 588] on button "Save" at bounding box center [827, 585] width 381 height 28
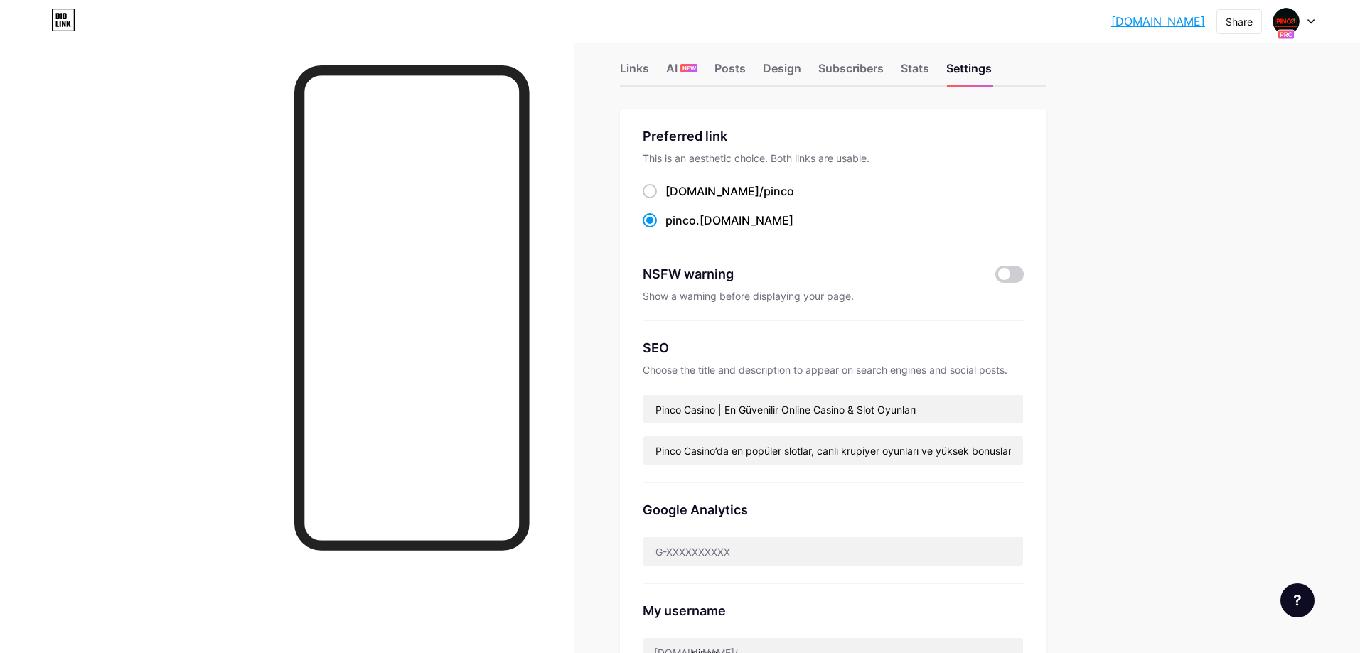
scroll to position [0, 0]
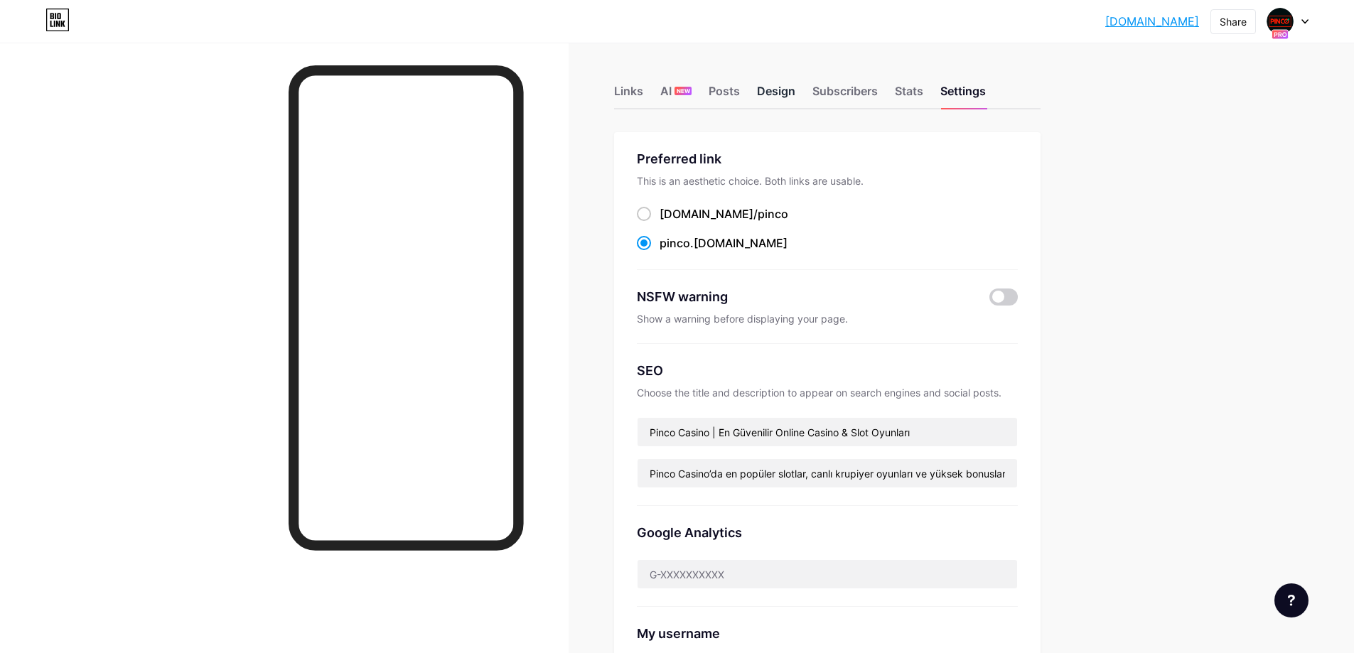
click at [782, 92] on div "Design" at bounding box center [776, 95] width 38 height 26
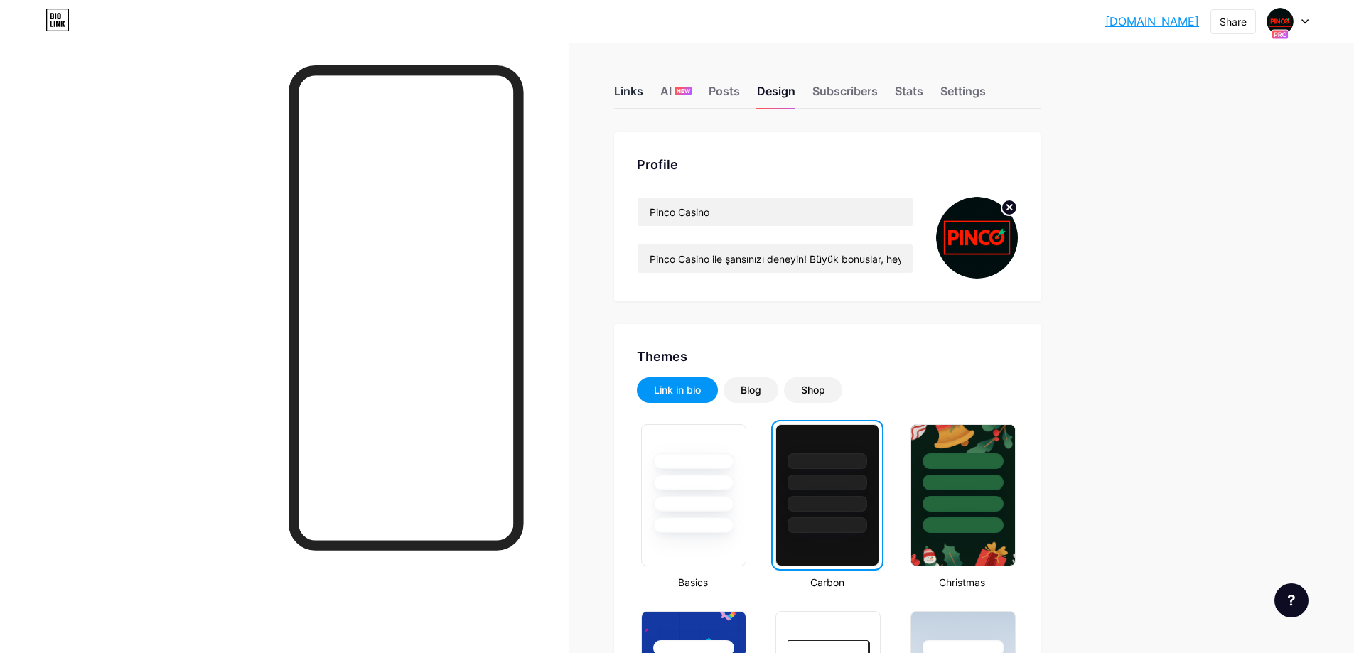
click at [643, 92] on div "Links" at bounding box center [628, 95] width 29 height 26
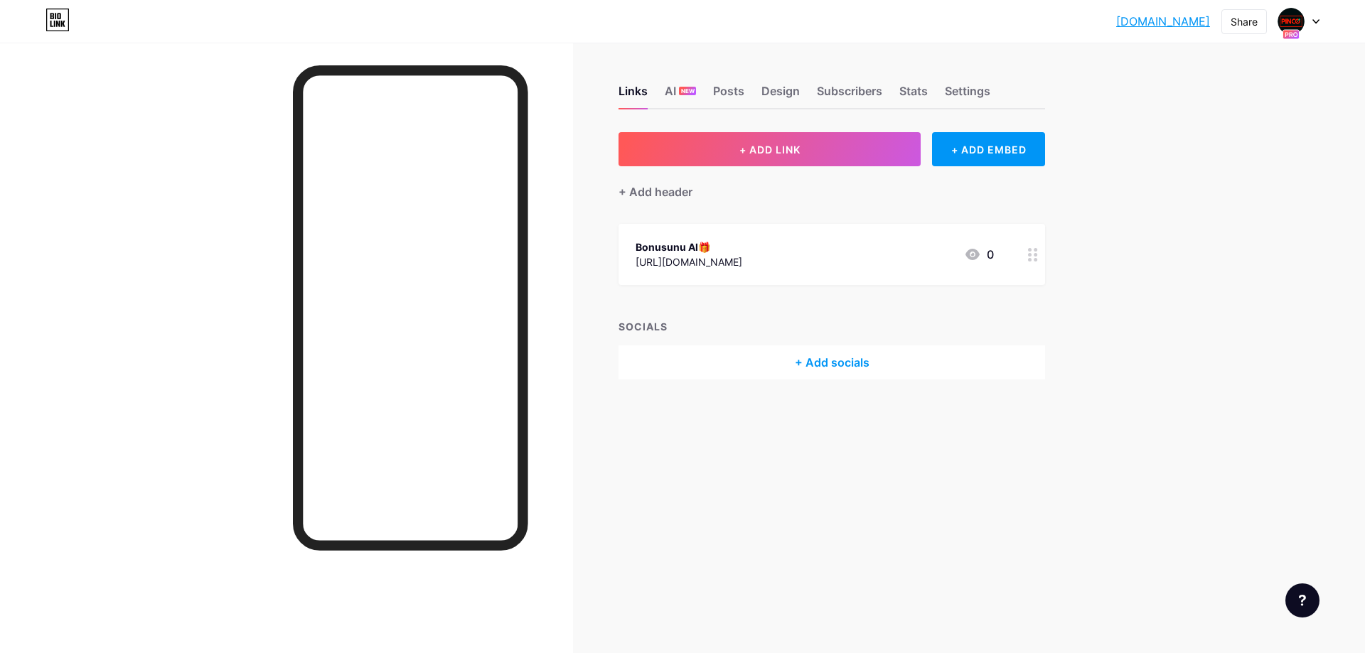
click at [823, 254] on div "Bonusunu Al🎁 https://pinupbest.online/hVXpP7 0" at bounding box center [815, 254] width 358 height 33
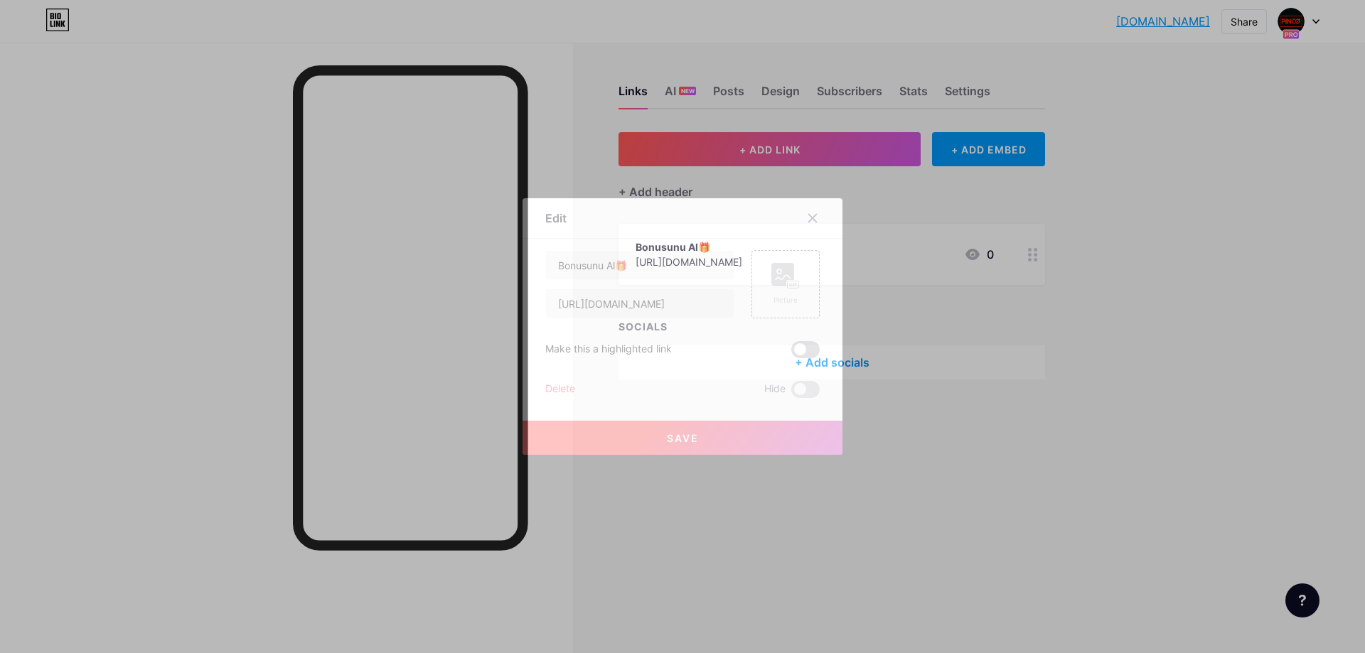
click at [805, 350] on span at bounding box center [805, 349] width 28 height 17
click at [791, 353] on input "checkbox" at bounding box center [791, 353] width 0 height 0
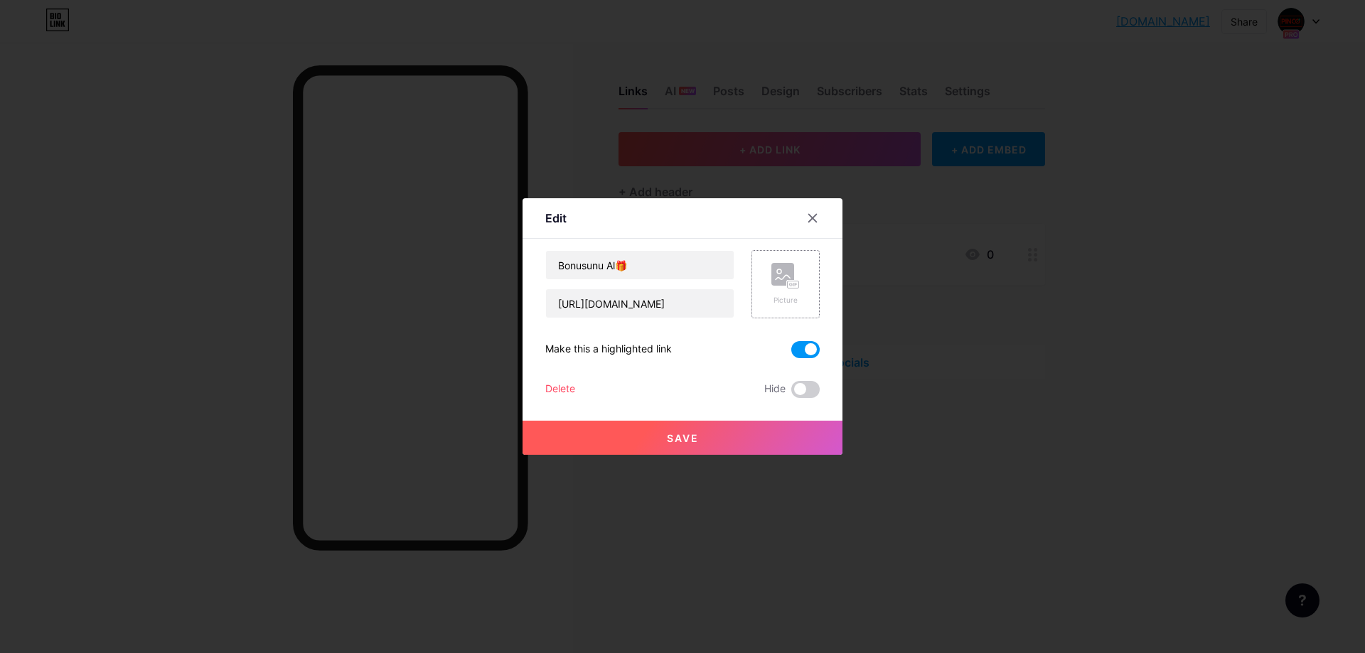
click at [788, 294] on div "Picture" at bounding box center [785, 284] width 28 height 43
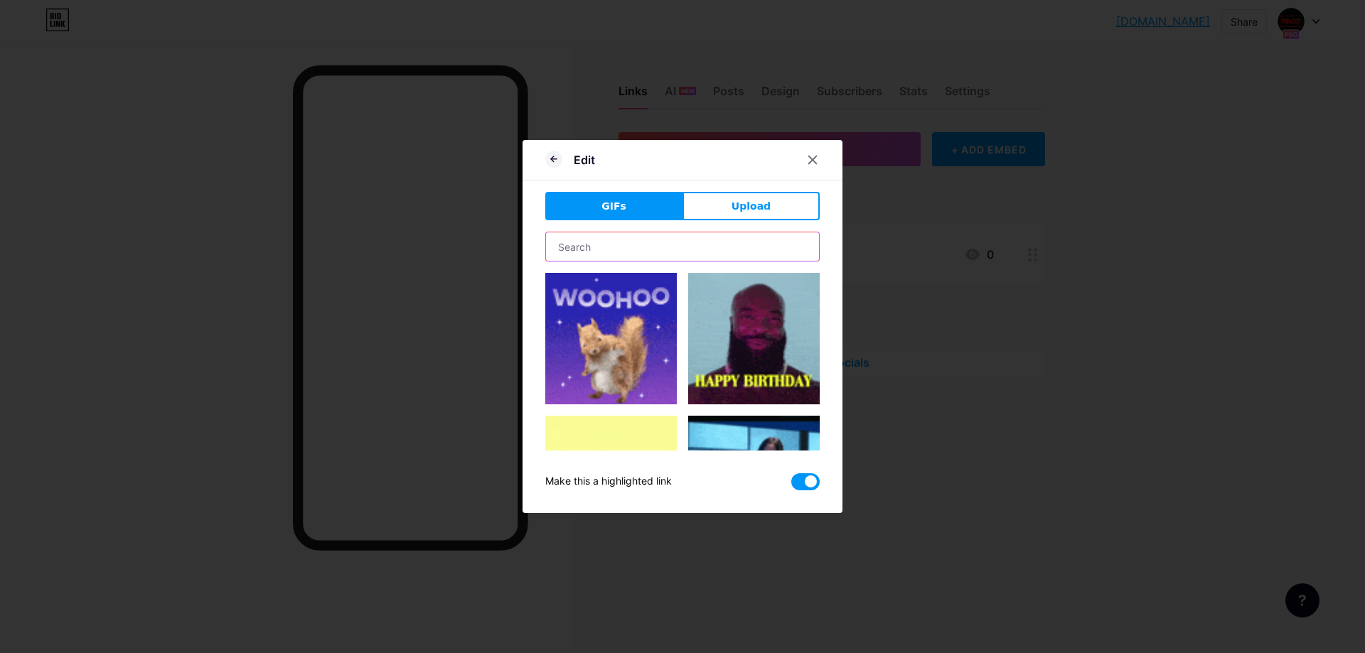
click at [599, 245] on input "text" at bounding box center [682, 246] width 273 height 28
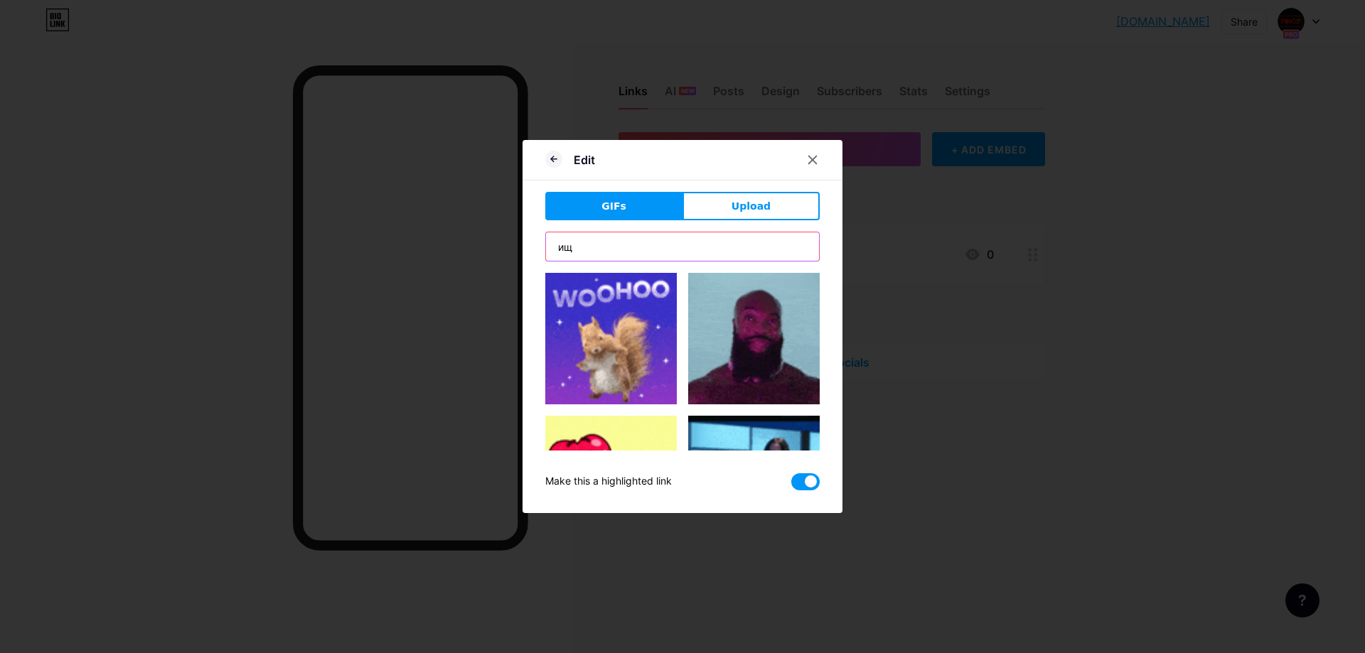
type input "и"
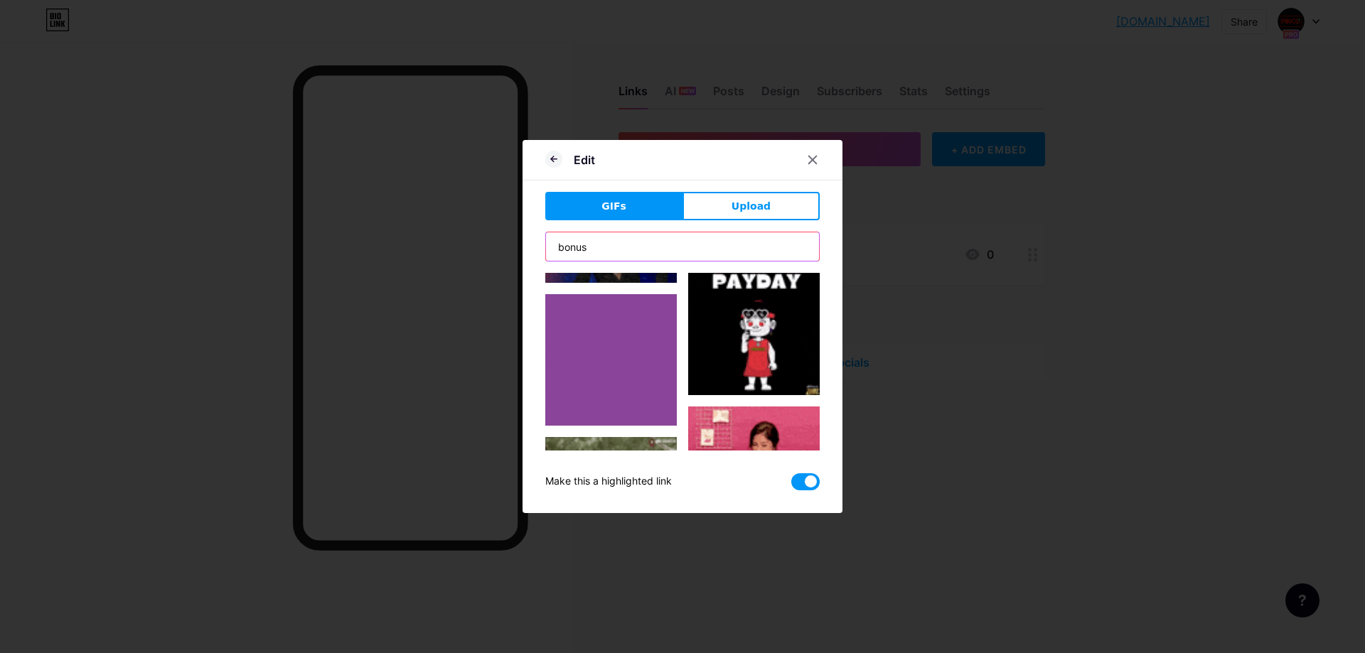
scroll to position [588, 0]
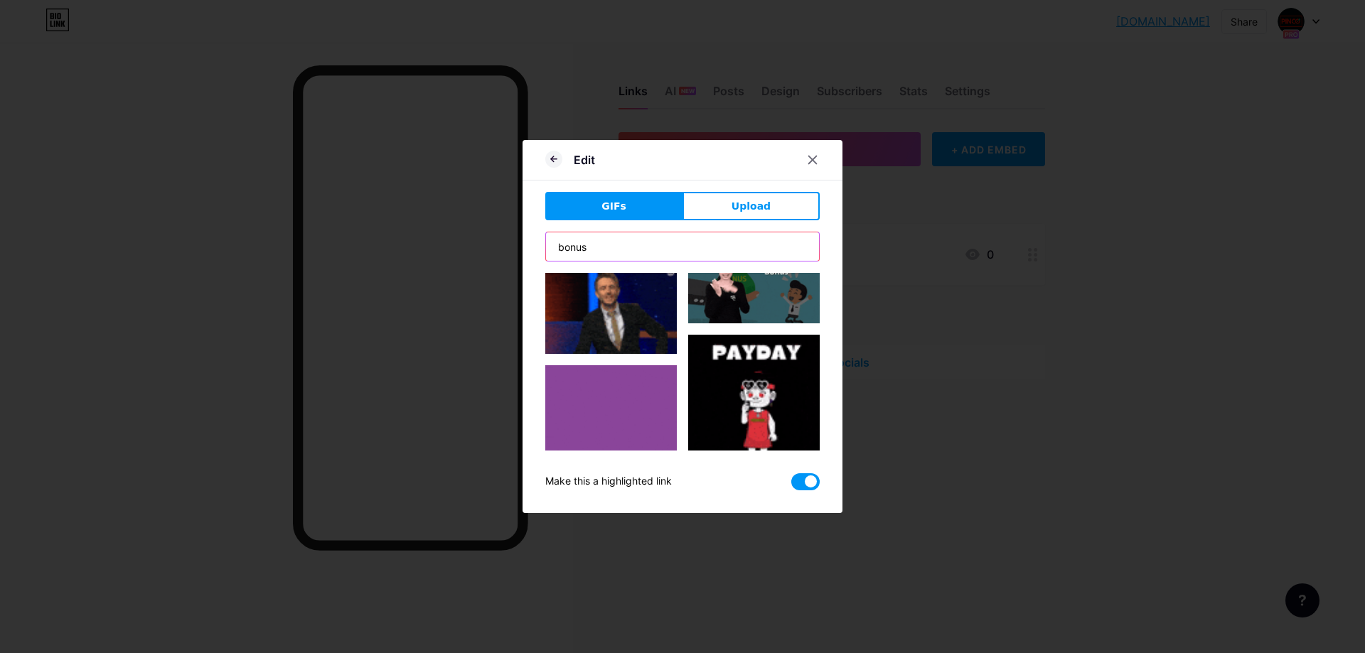
type input "bonus"
click at [601, 391] on img at bounding box center [611, 431] width 132 height 132
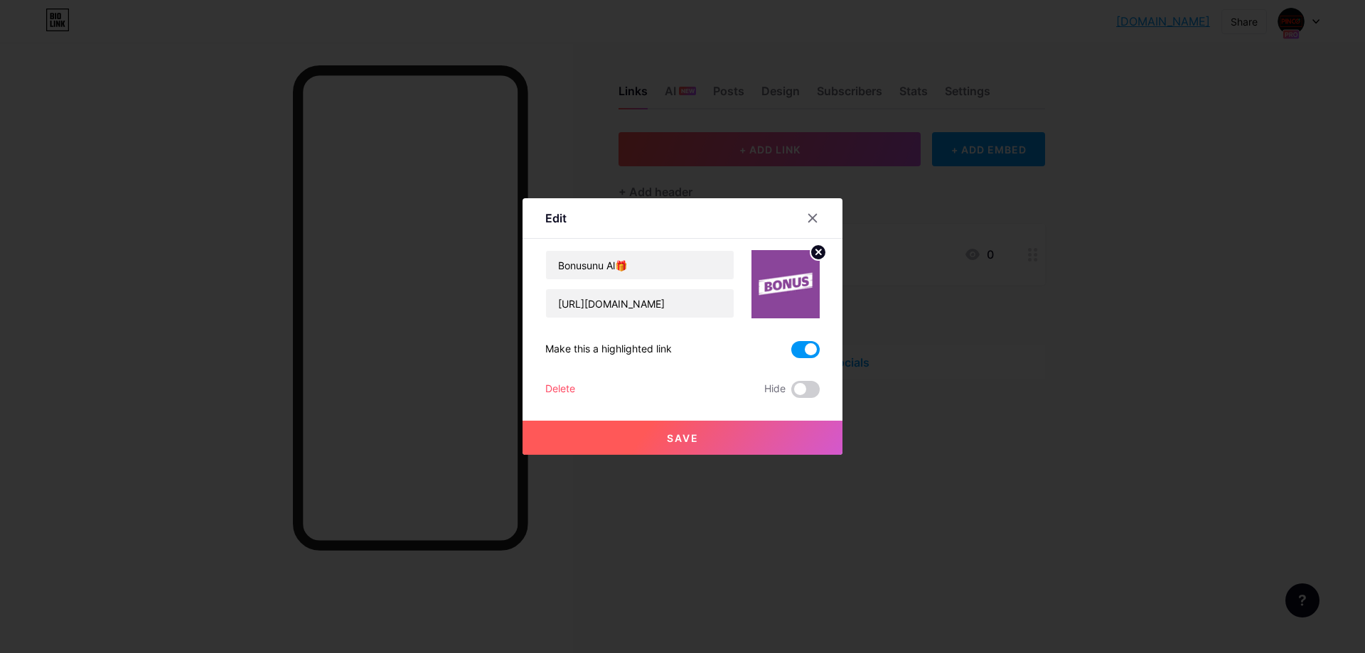
click at [815, 248] on circle at bounding box center [818, 253] width 16 height 16
click at [780, 286] on icon at bounding box center [785, 276] width 28 height 26
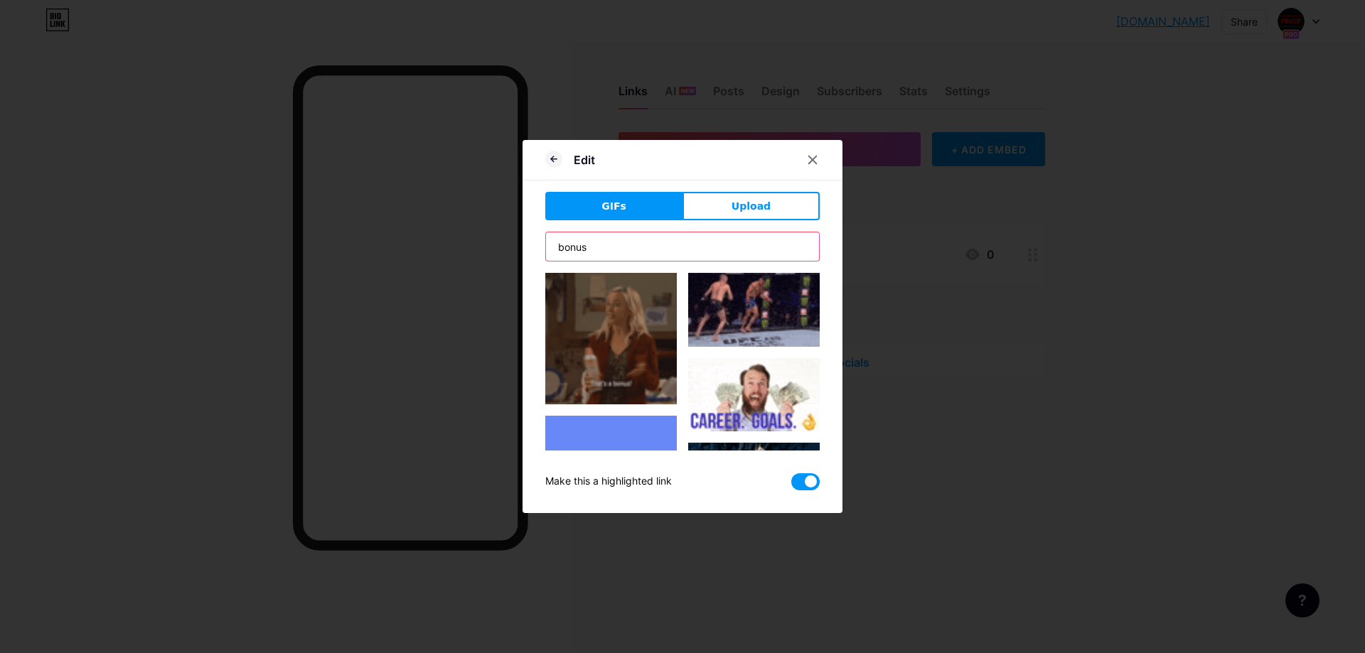
drag, startPoint x: 594, startPoint y: 242, endPoint x: 524, endPoint y: 239, distance: 69.7
click at [524, 239] on div "Edit GIFs Upload Content YouTube Play YouTube video without leaving your page. …" at bounding box center [682, 326] width 320 height 373
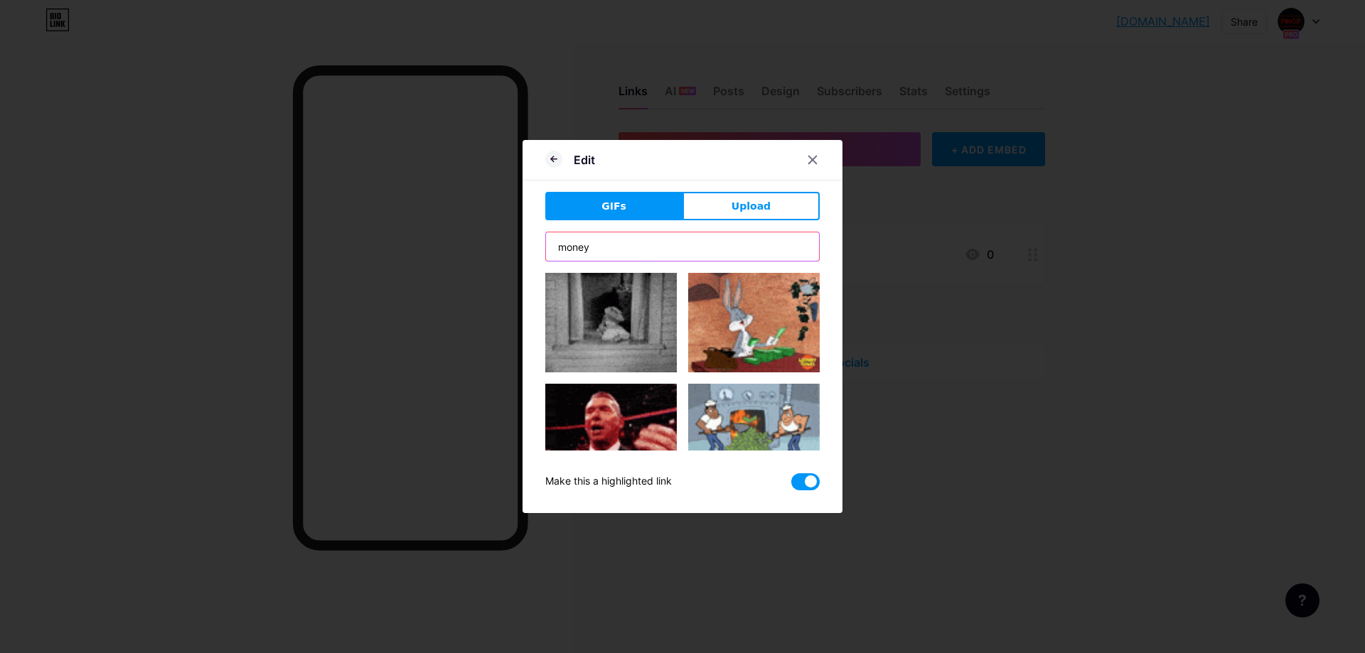
scroll to position [0, 0]
drag, startPoint x: 602, startPoint y: 245, endPoint x: 534, endPoint y: 242, distance: 68.3
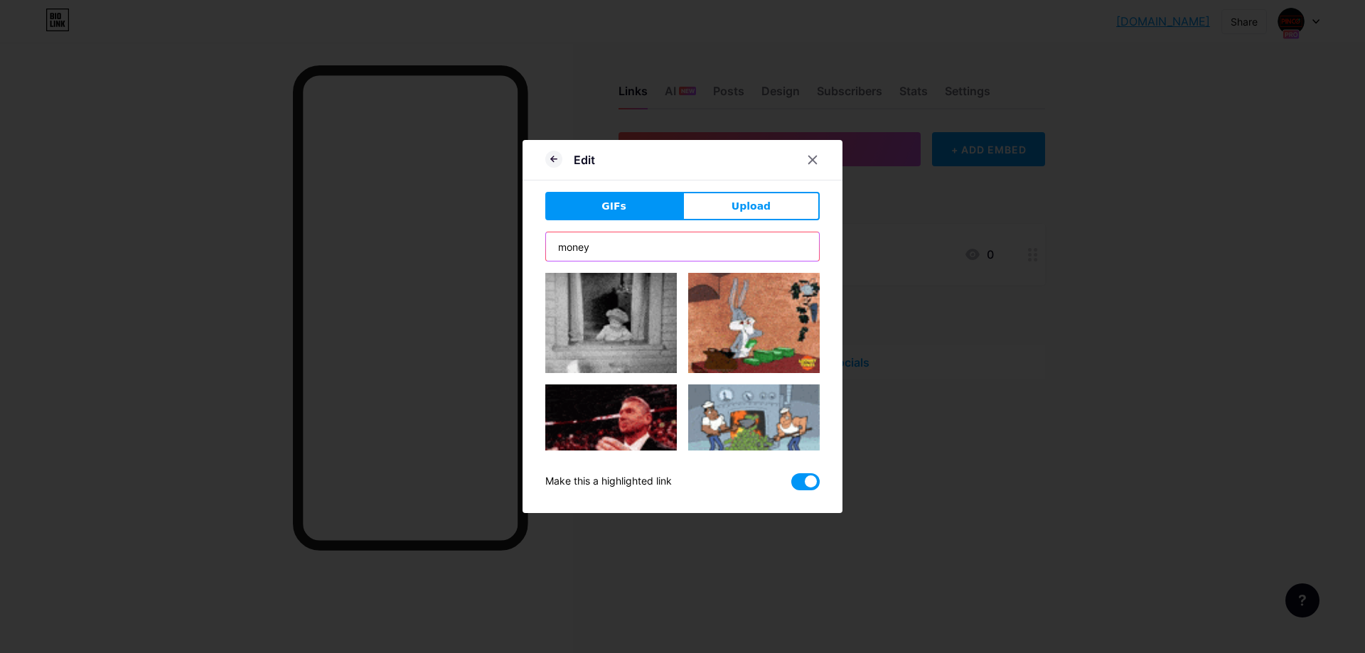
click at [535, 242] on div "Edit GIFs Upload Content YouTube Play YouTube video without leaving your page. …" at bounding box center [682, 326] width 320 height 373
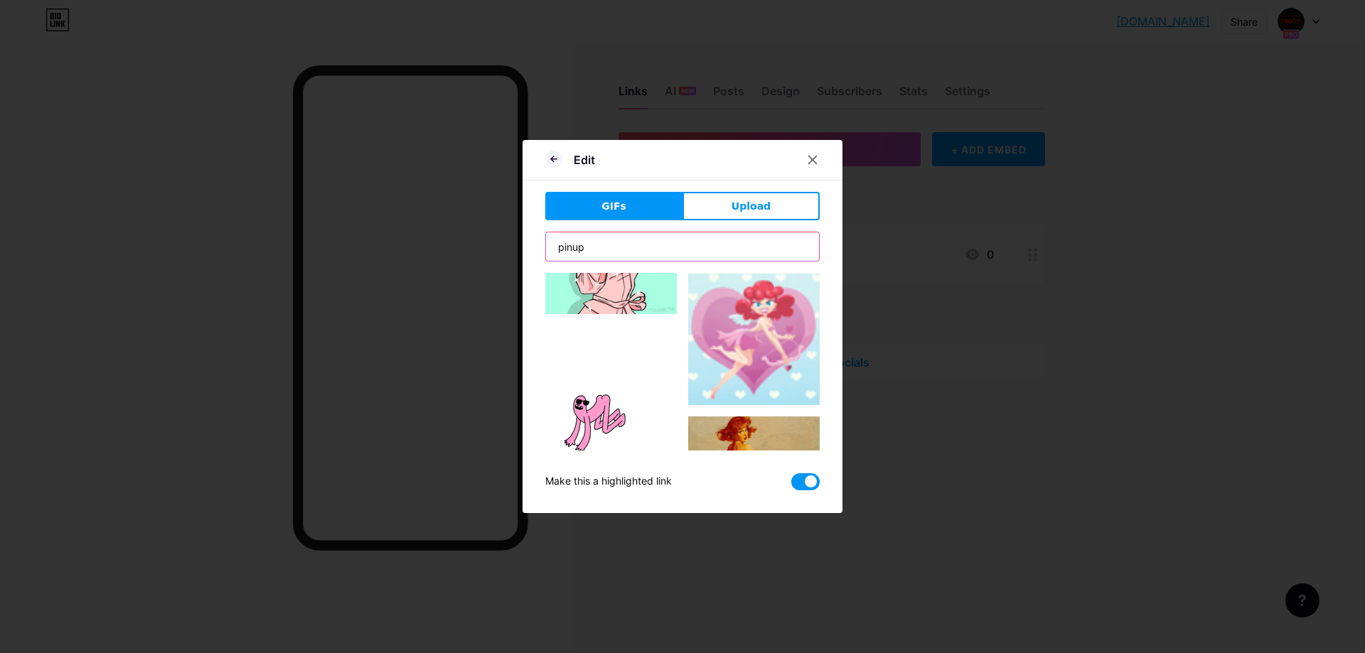
scroll to position [2133, 0]
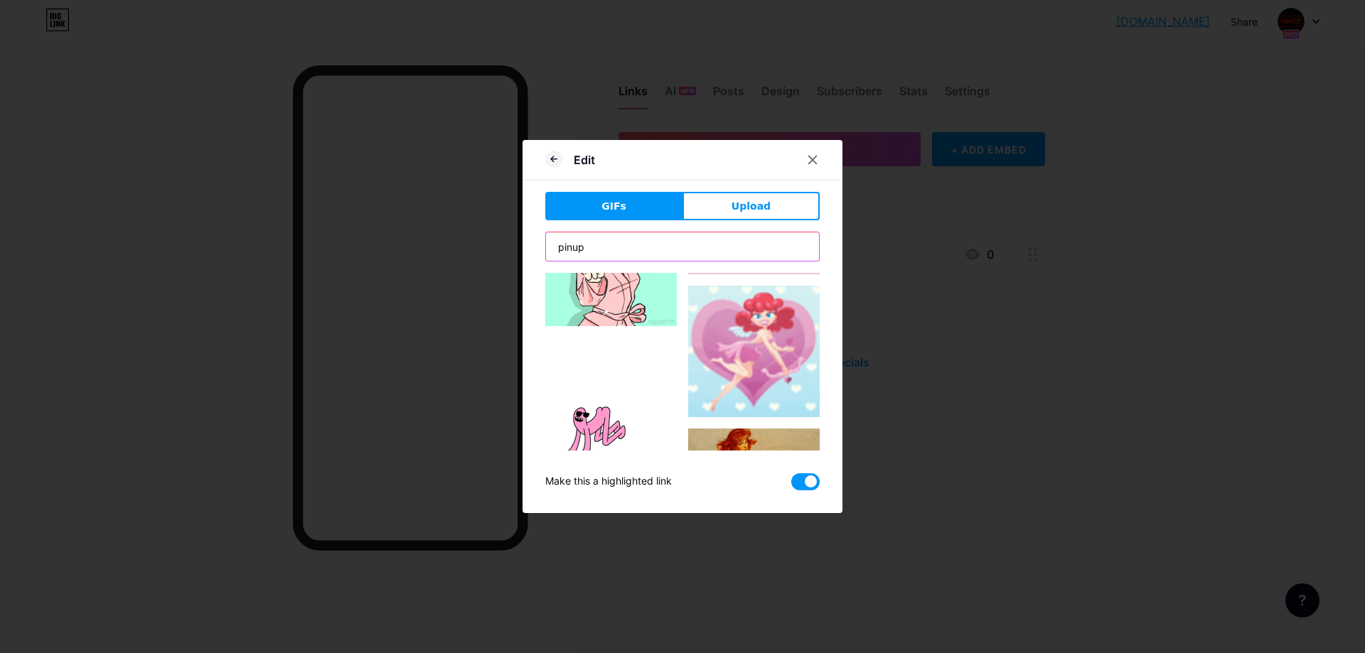
drag, startPoint x: 584, startPoint y: 240, endPoint x: 461, endPoint y: 238, distance: 123.7
click at [461, 237] on div "Edit GIFs Upload Content YouTube Play YouTube video without leaving your page. …" at bounding box center [682, 326] width 1365 height 653
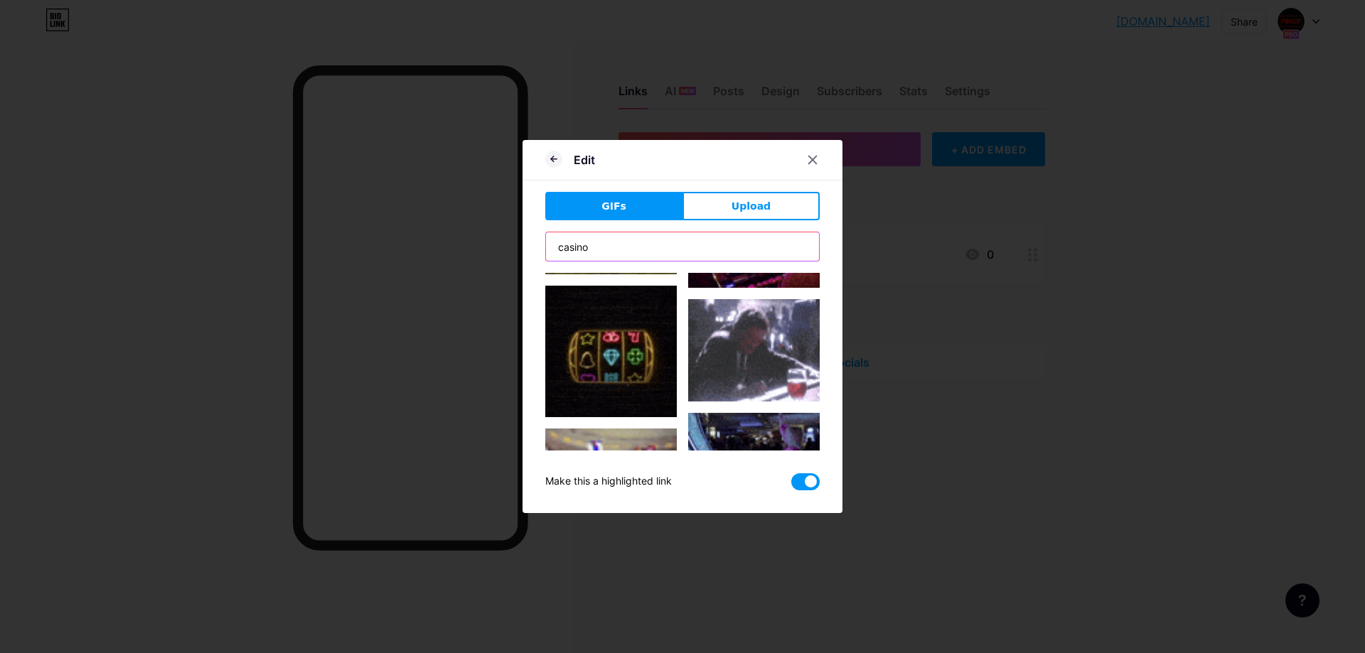
scroll to position [71, 0]
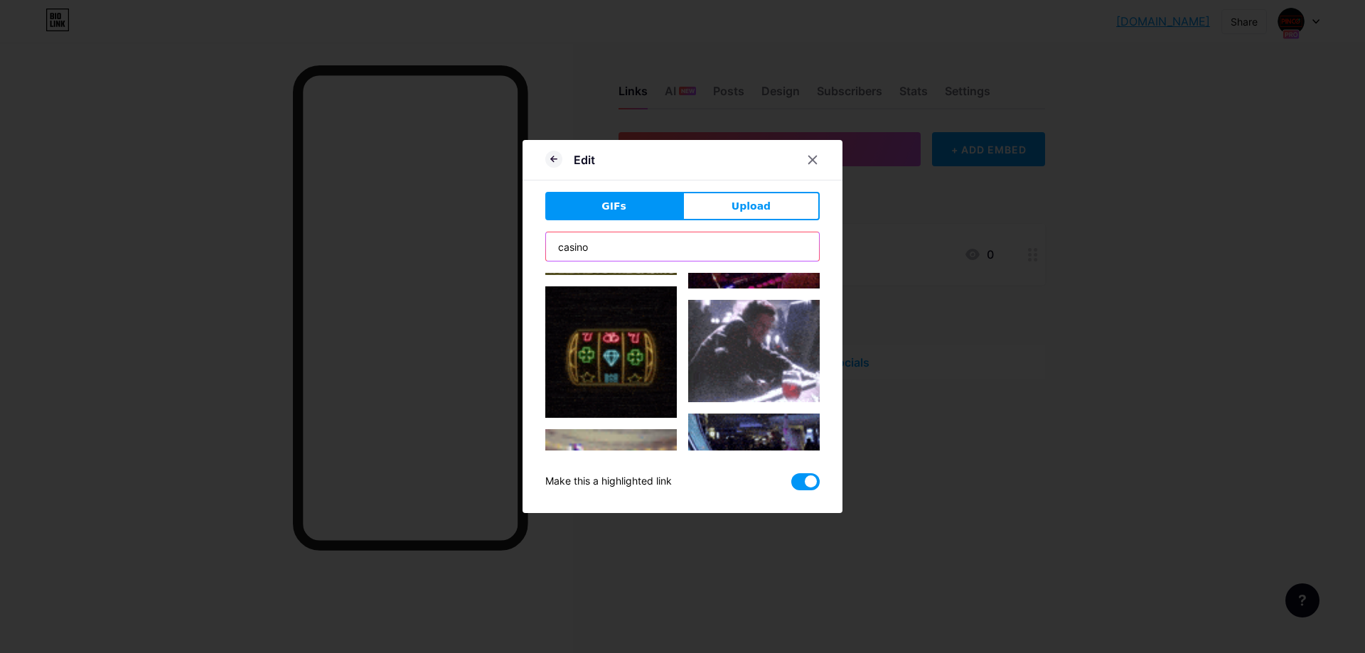
type input "casino"
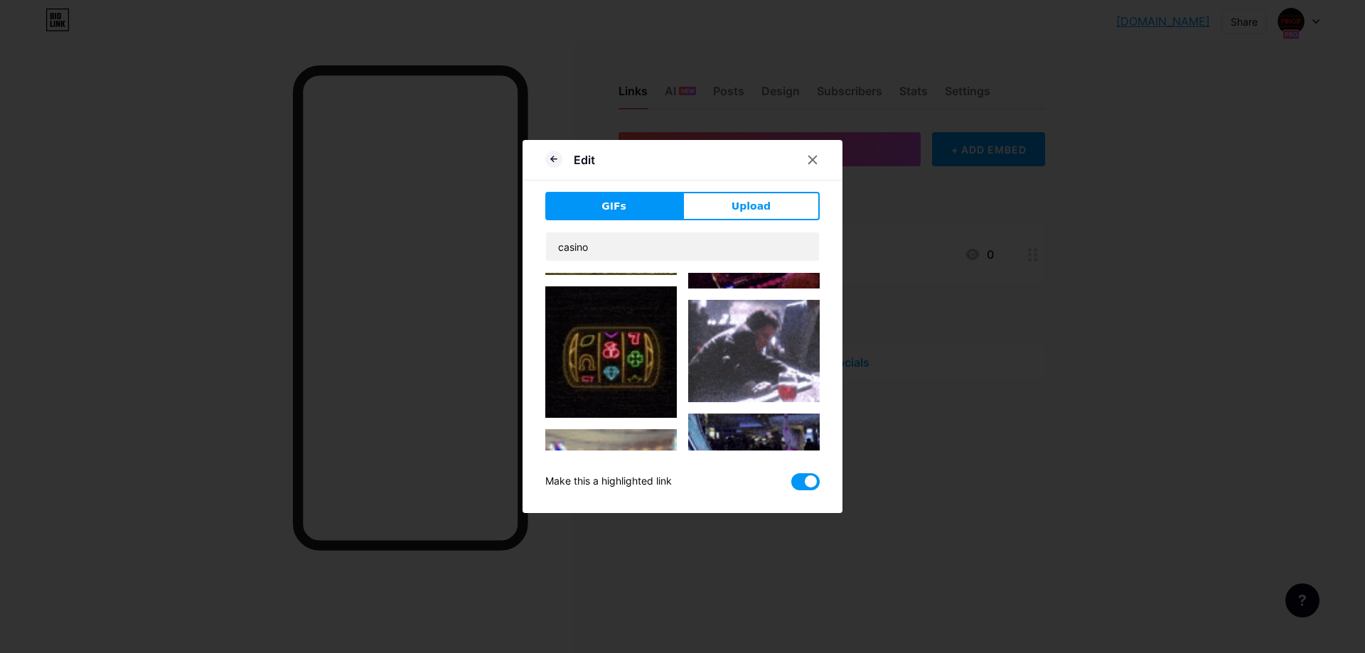
click at [616, 361] on img at bounding box center [611, 352] width 132 height 132
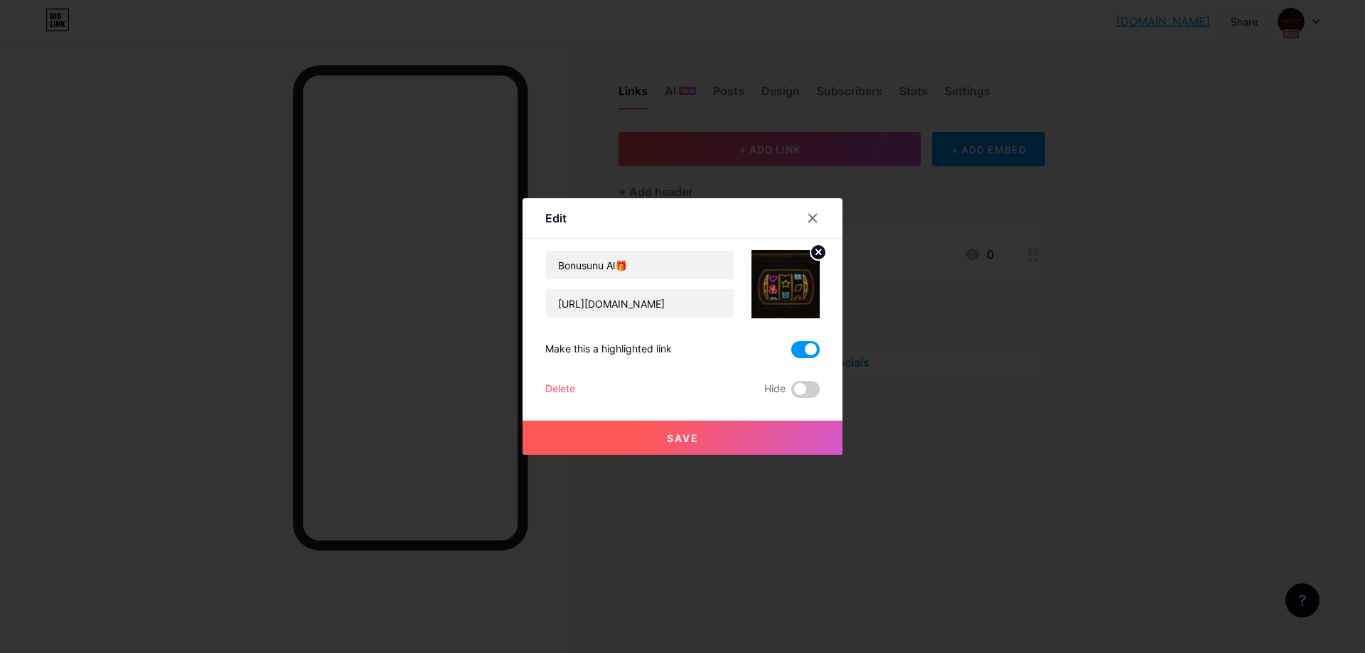
click at [681, 439] on span "Save" at bounding box center [683, 438] width 32 height 12
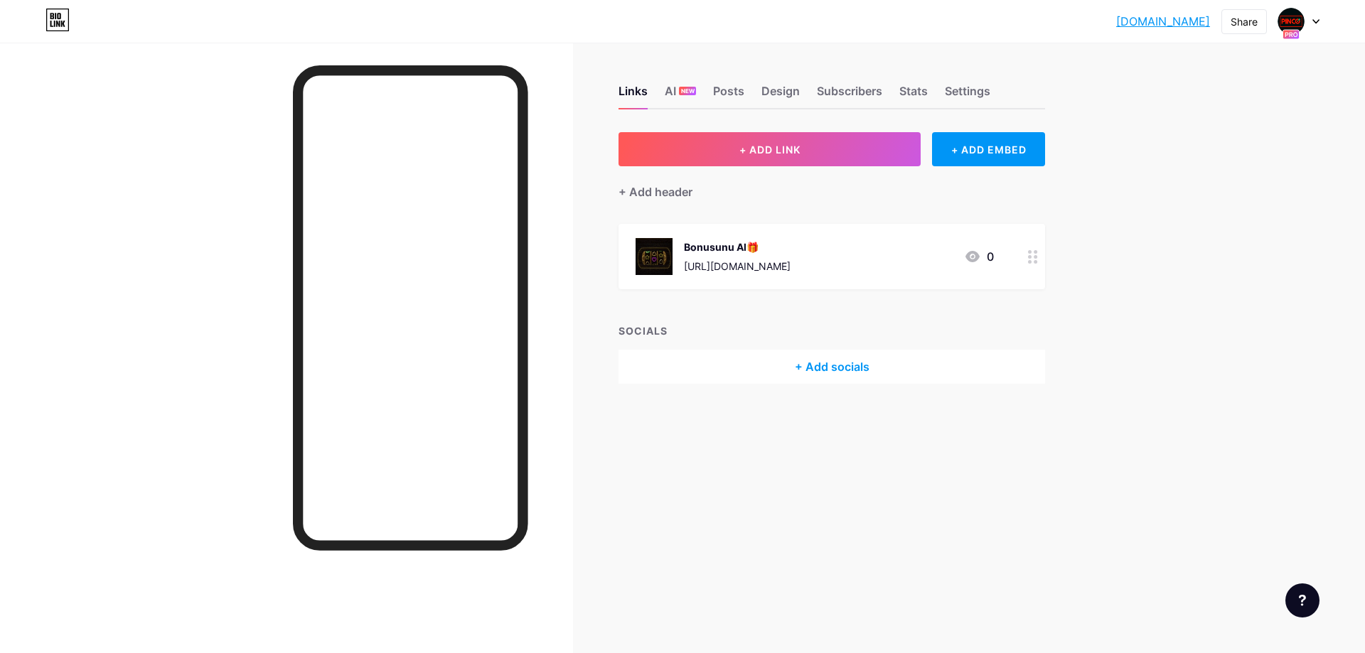
click at [790, 254] on div "Bonusunu Al🎁 https://pinupbest.online/hVXpP7" at bounding box center [737, 256] width 107 height 37
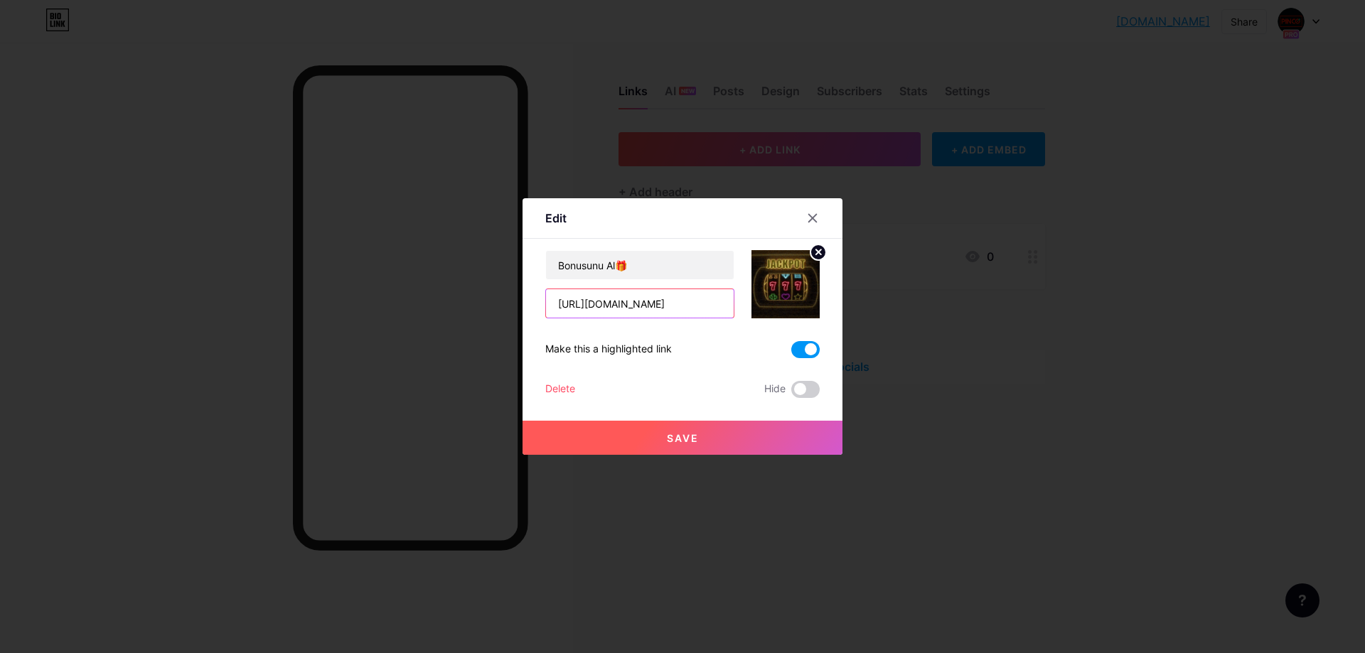
click at [685, 304] on input "[URL][DOMAIN_NAME]" at bounding box center [640, 303] width 188 height 28
click at [811, 214] on icon at bounding box center [812, 218] width 11 height 11
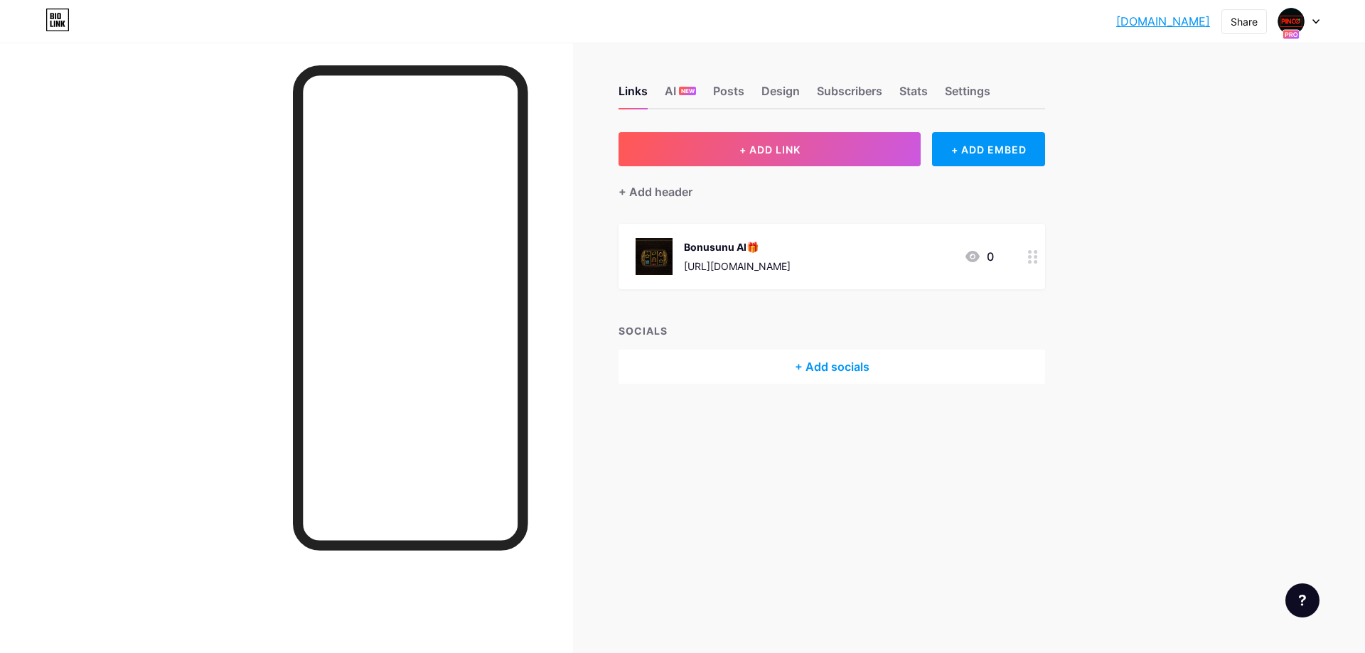
click at [1314, 20] on icon at bounding box center [1315, 21] width 7 height 5
click at [1306, 26] on div at bounding box center [1298, 22] width 41 height 26
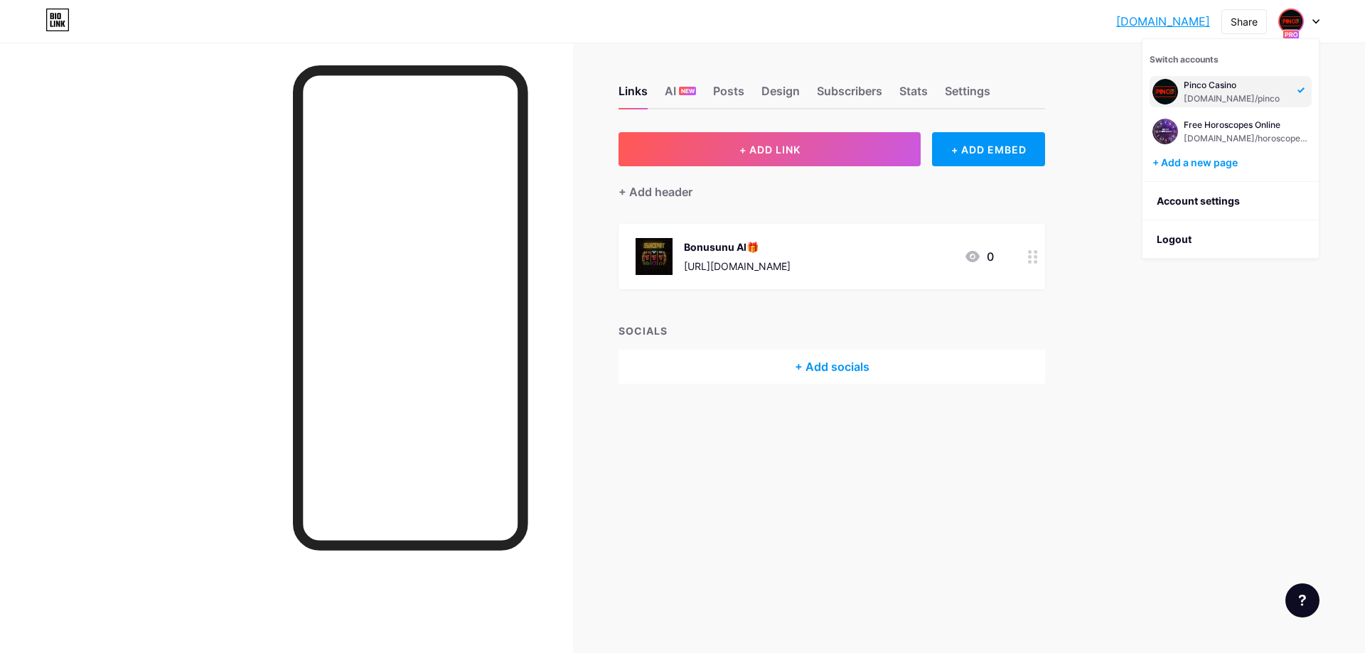
click at [1162, 340] on div "[DOMAIN_NAME] [DOMAIN_NAME] Share Switch accounts Pinco Casino [DOMAIN_NAME]/pi…" at bounding box center [682, 326] width 1365 height 653
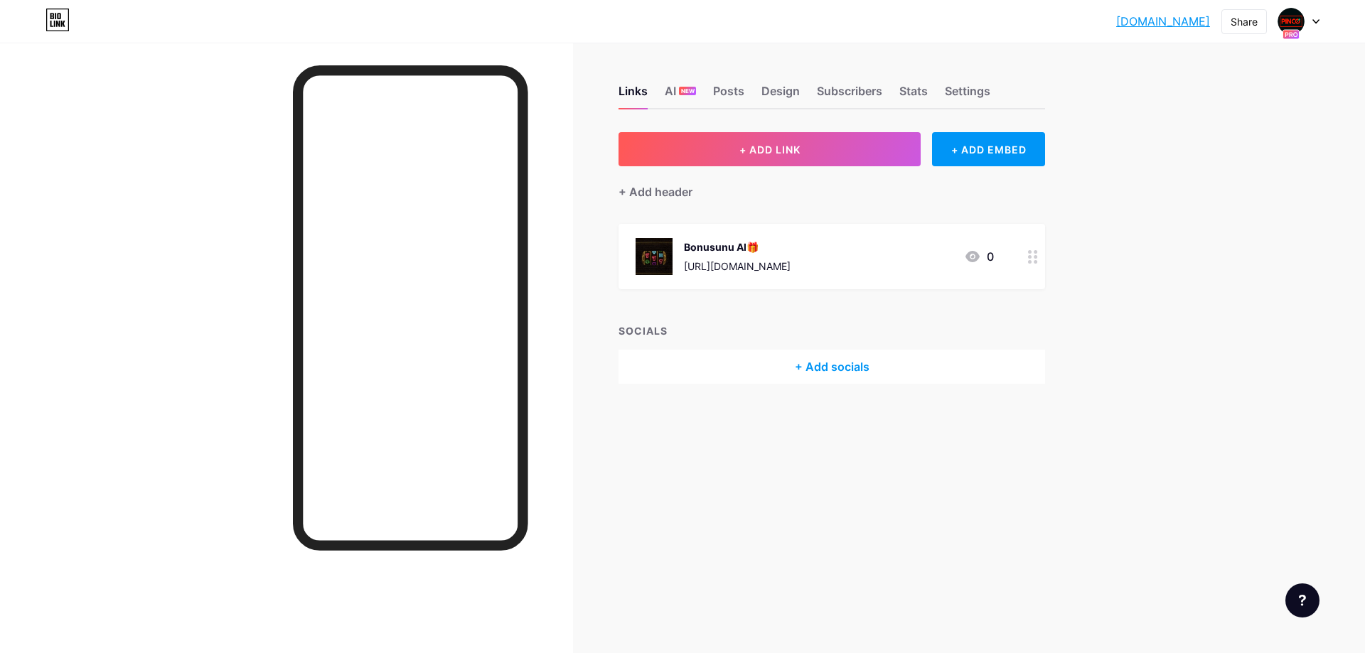
drag, startPoint x: 1132, startPoint y: 22, endPoint x: 1209, endPoint y: 23, distance: 76.8
click at [1209, 23] on div "[DOMAIN_NAME] [DOMAIN_NAME] Share Switch accounts Pinco Casino [DOMAIN_NAME]/pi…" at bounding box center [682, 22] width 1365 height 26
copy link "[DOMAIN_NAME]"
click at [1106, 38] on div "[DOMAIN_NAME] [DOMAIN_NAME] Share Switch accounts Pinco Casino [DOMAIN_NAME]/pi…" at bounding box center [682, 21] width 1365 height 43
drag, startPoint x: 1145, startPoint y: 22, endPoint x: 1213, endPoint y: 23, distance: 69.0
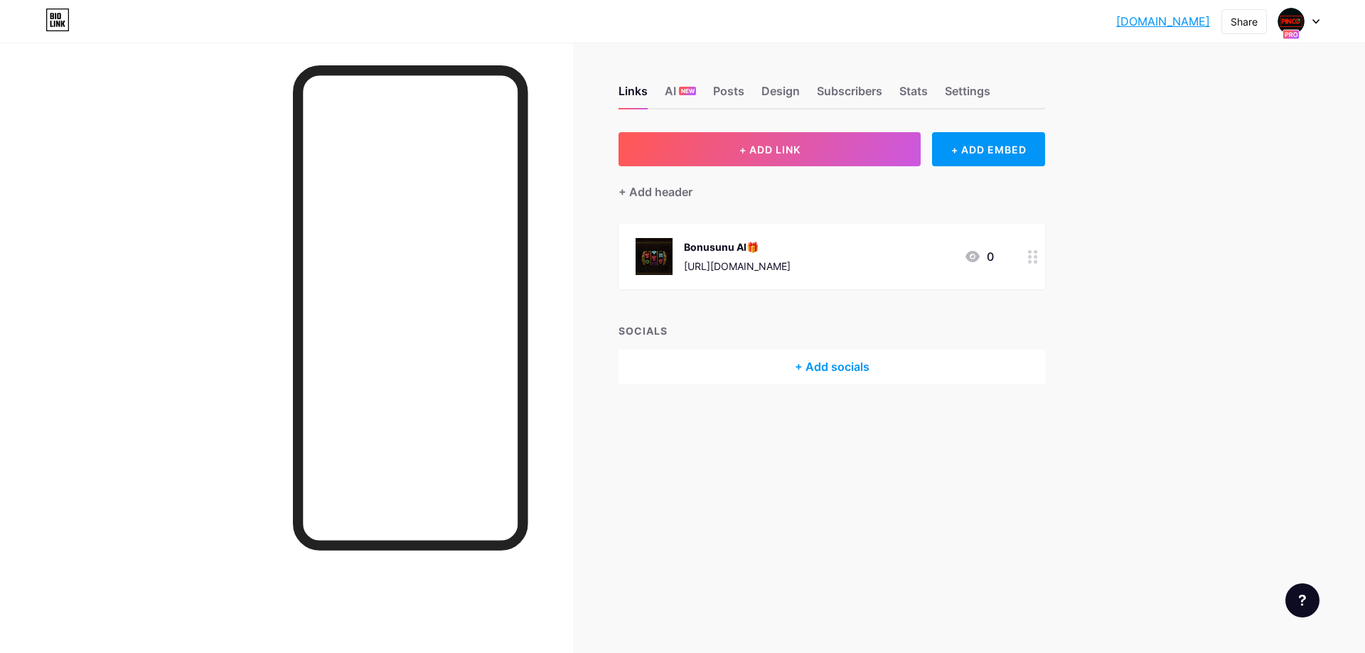
click at [1213, 23] on div "[DOMAIN_NAME] [DOMAIN_NAME] Share Switch accounts Pinco Casino [DOMAIN_NAME]/pi…" at bounding box center [682, 22] width 1365 height 26
copy link "[DOMAIN_NAME]"
click at [970, 92] on div "Settings" at bounding box center [967, 95] width 45 height 26
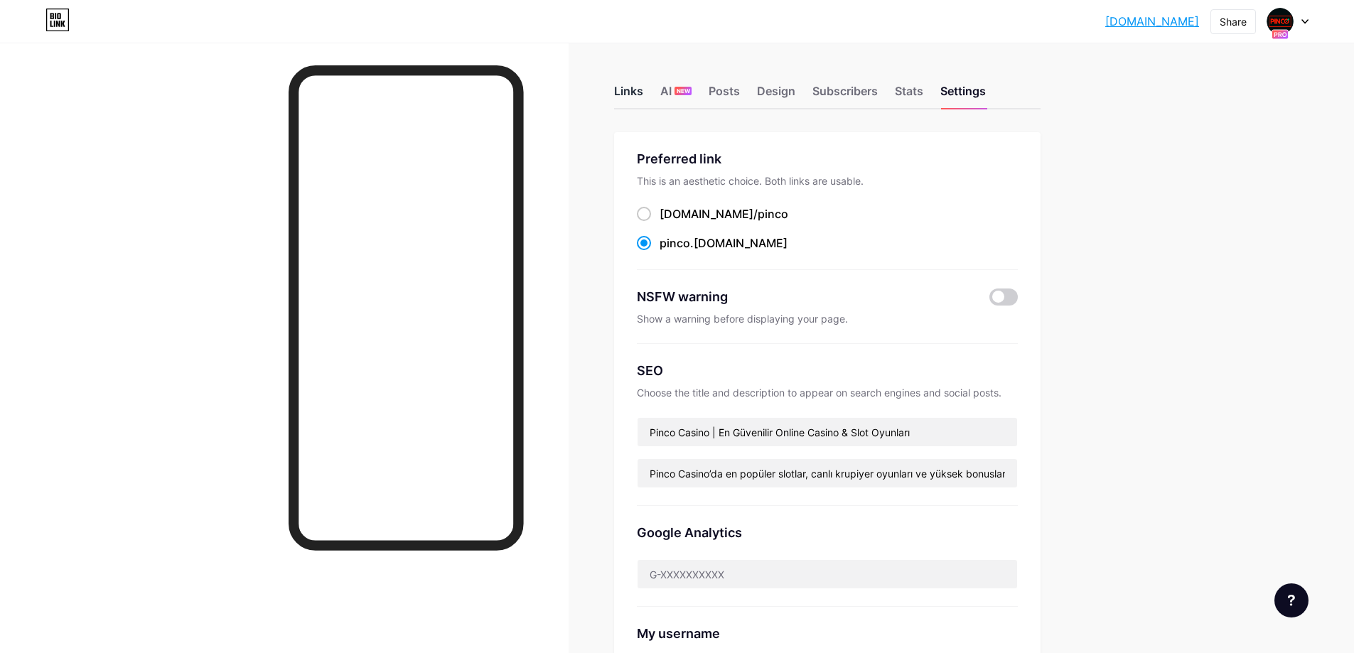
click at [629, 101] on div "Links" at bounding box center [628, 95] width 29 height 26
